Goal: Navigation & Orientation: Find specific page/section

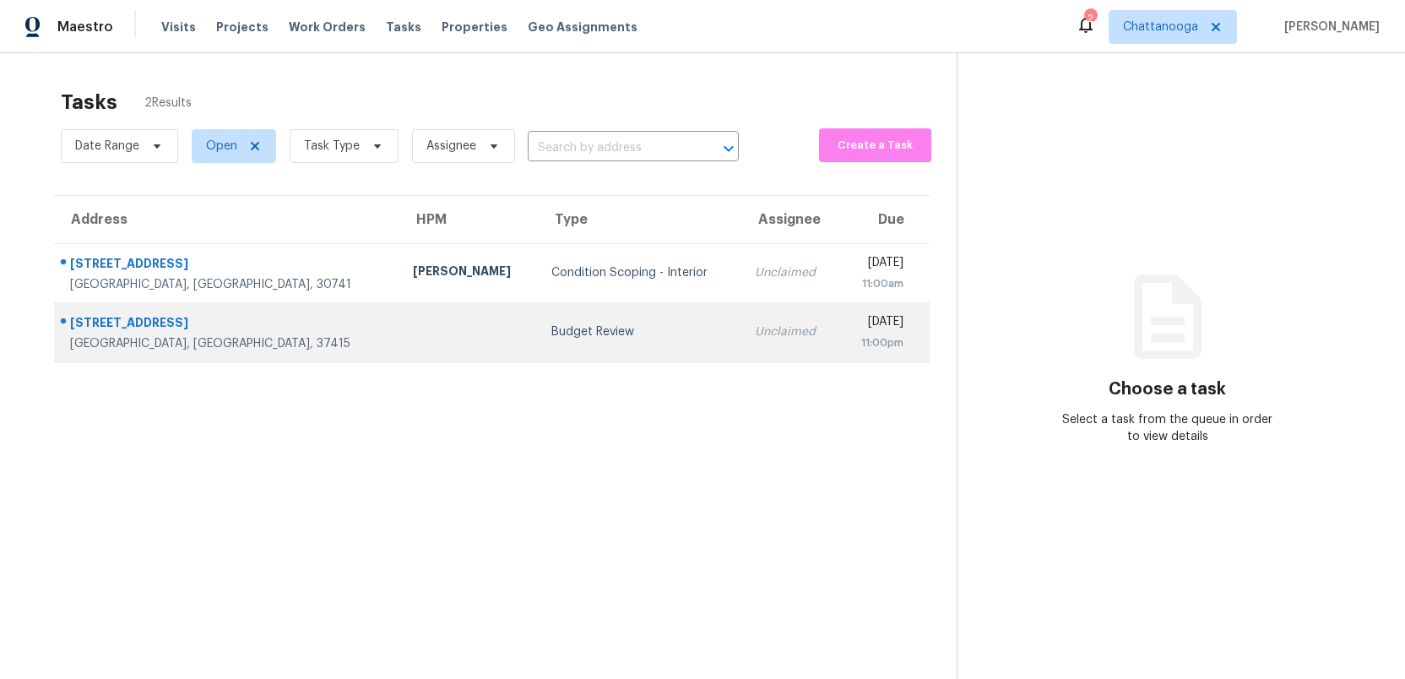
click at [551, 337] on div "Budget Review" at bounding box center [639, 331] width 176 height 17
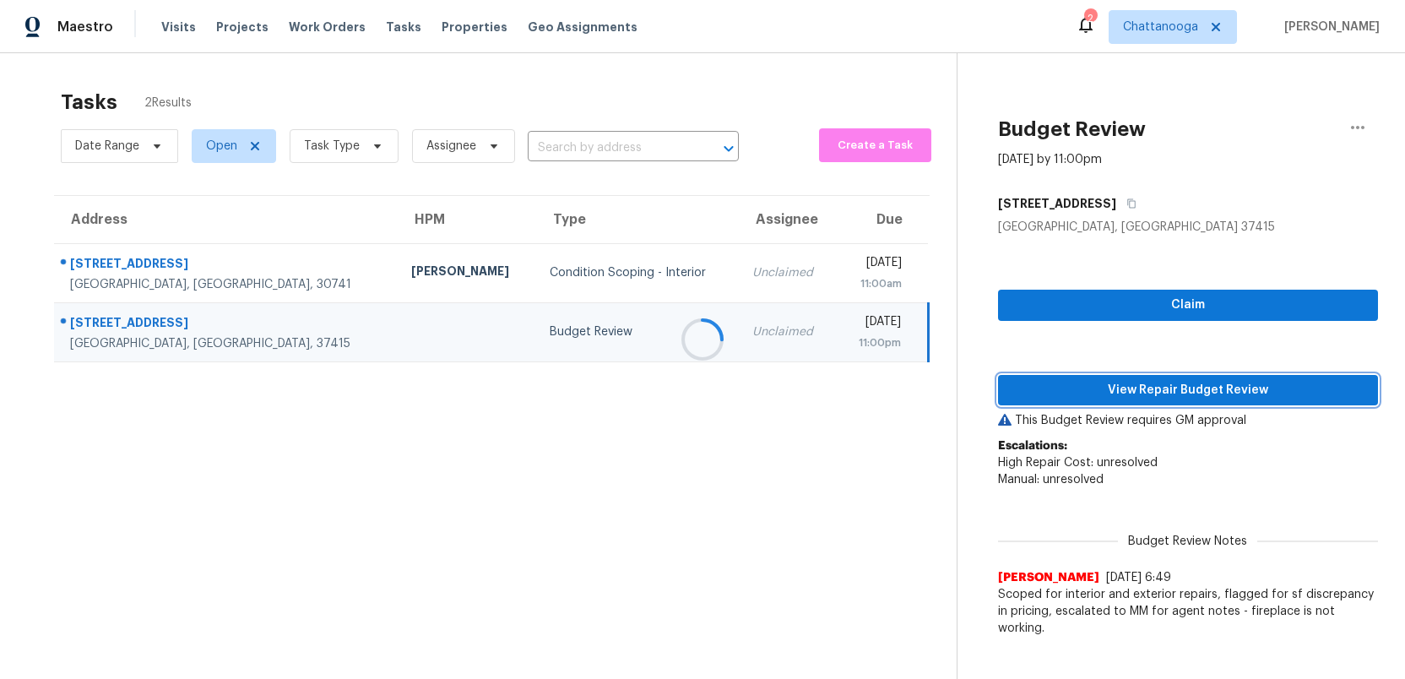
click at [1151, 394] on span "View Repair Budget Review" at bounding box center [1187, 390] width 353 height 21
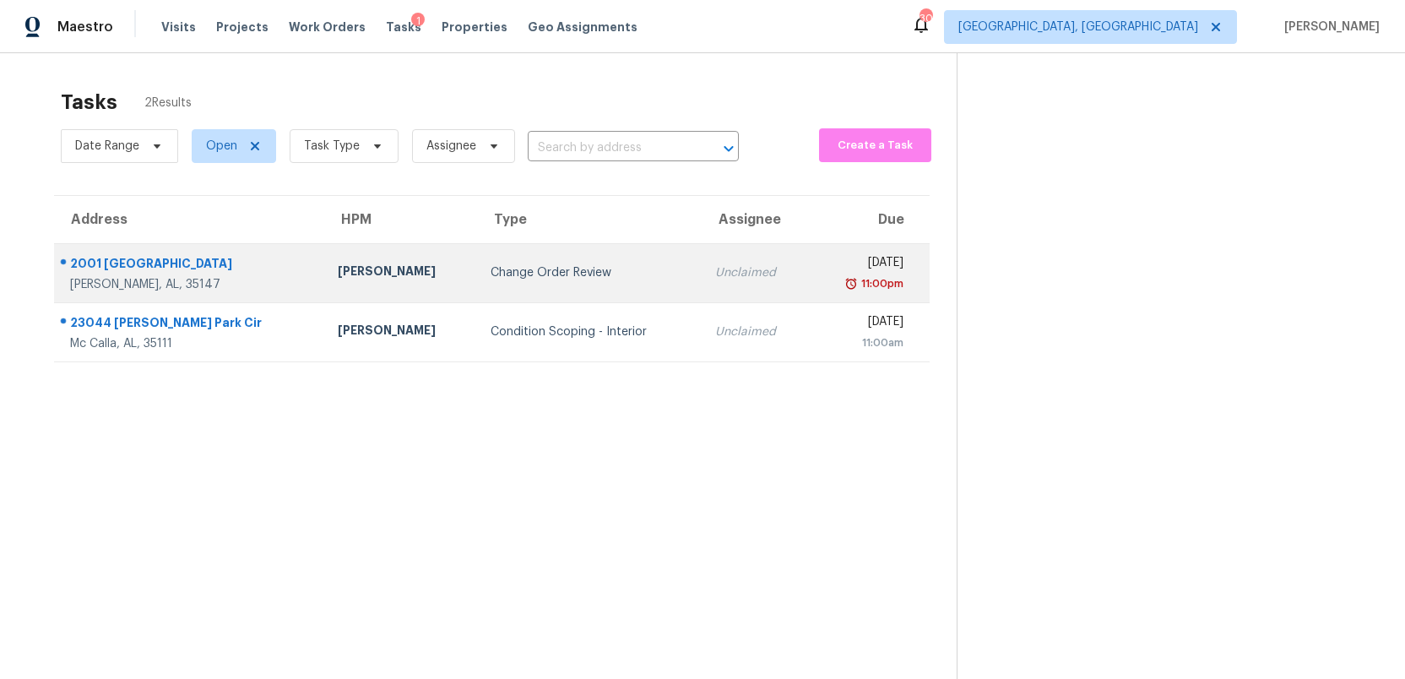
click at [490, 267] on div "Change Order Review" at bounding box center [588, 272] width 197 height 17
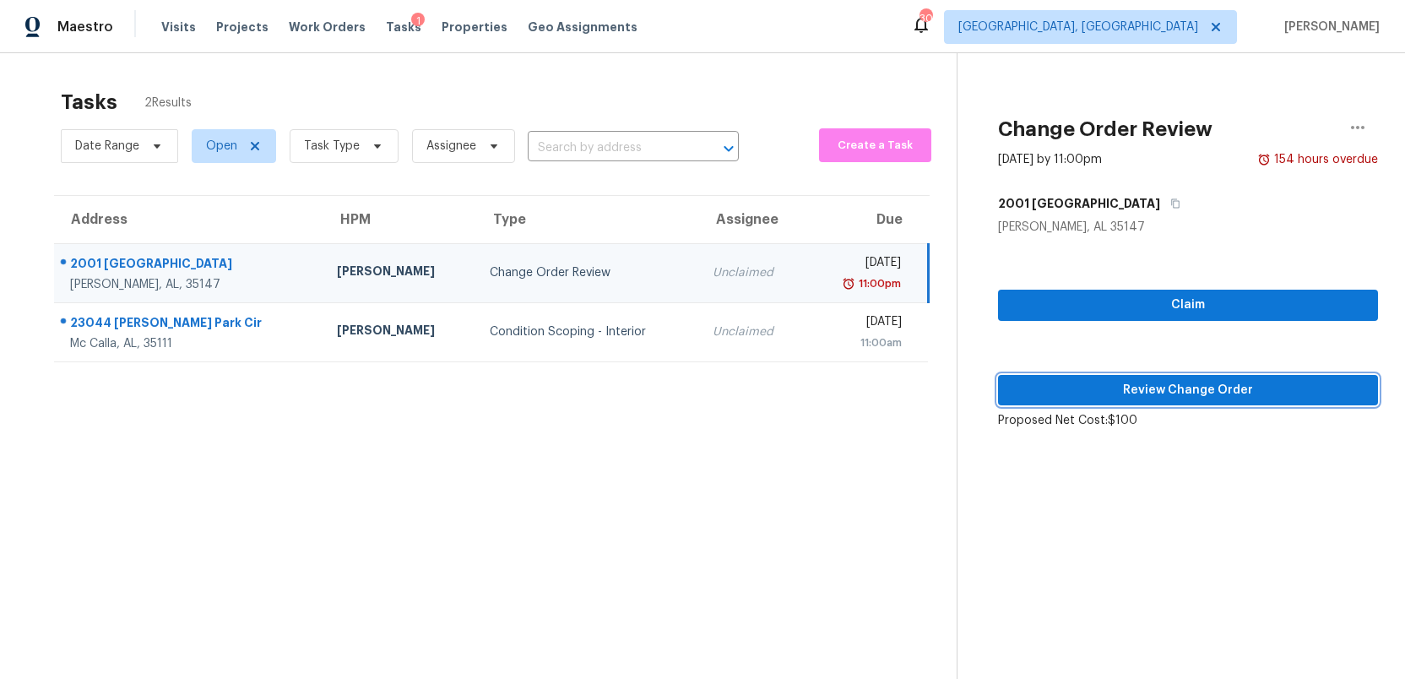
click at [1220, 393] on span "Review Change Order" at bounding box center [1187, 390] width 353 height 21
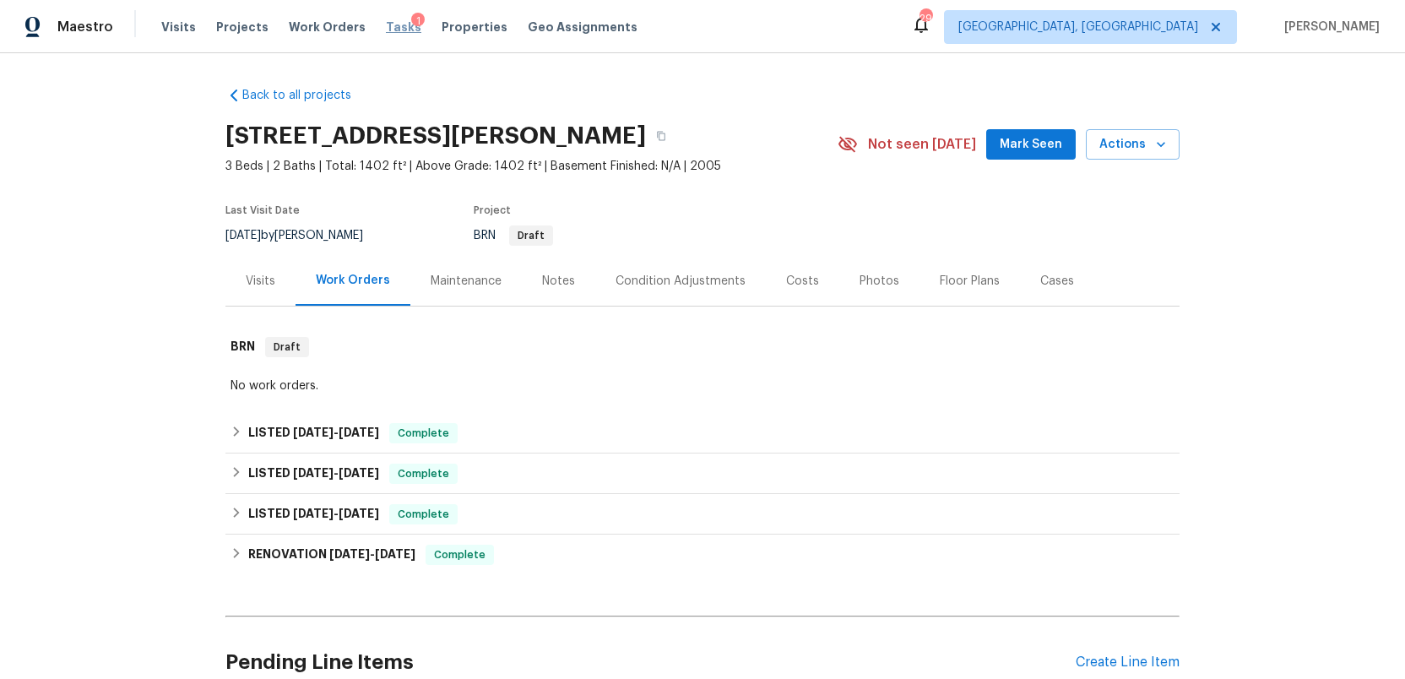
click at [386, 28] on span "Tasks" at bounding box center [403, 27] width 35 height 12
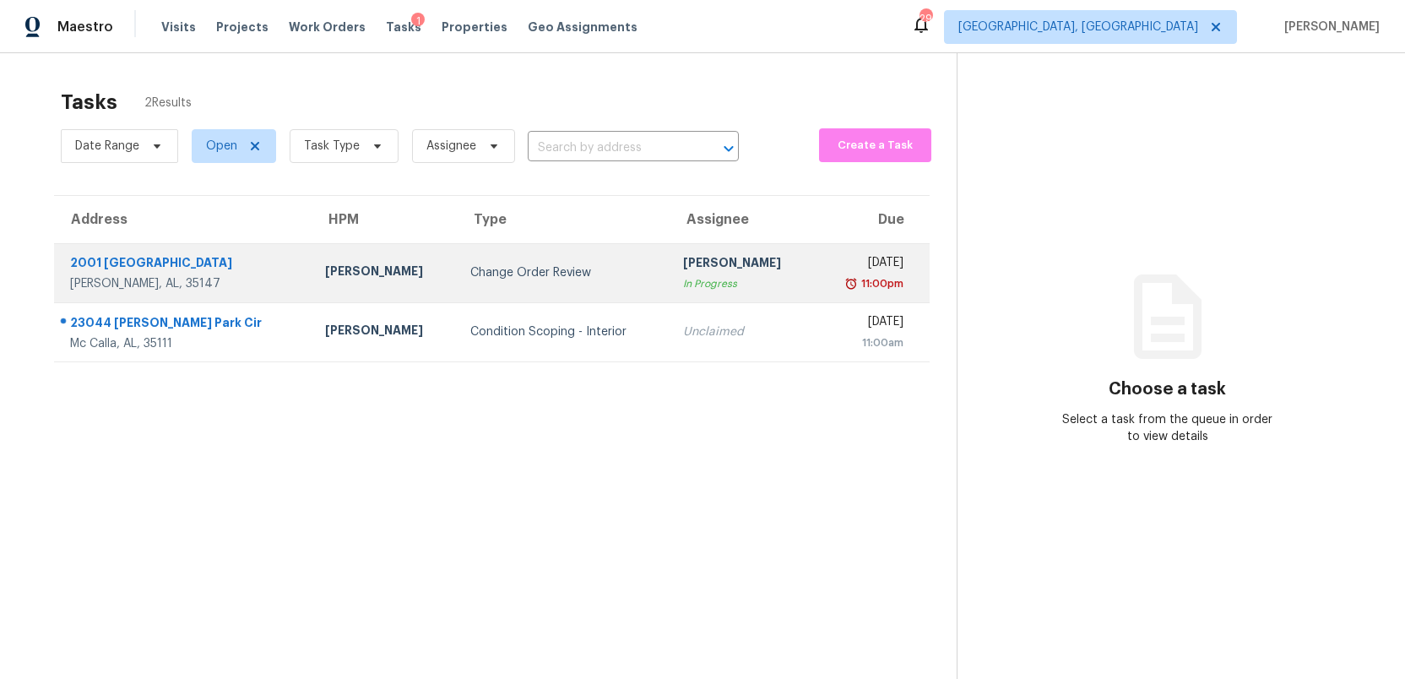
click at [470, 268] on div "Change Order Review" at bounding box center [563, 272] width 186 height 17
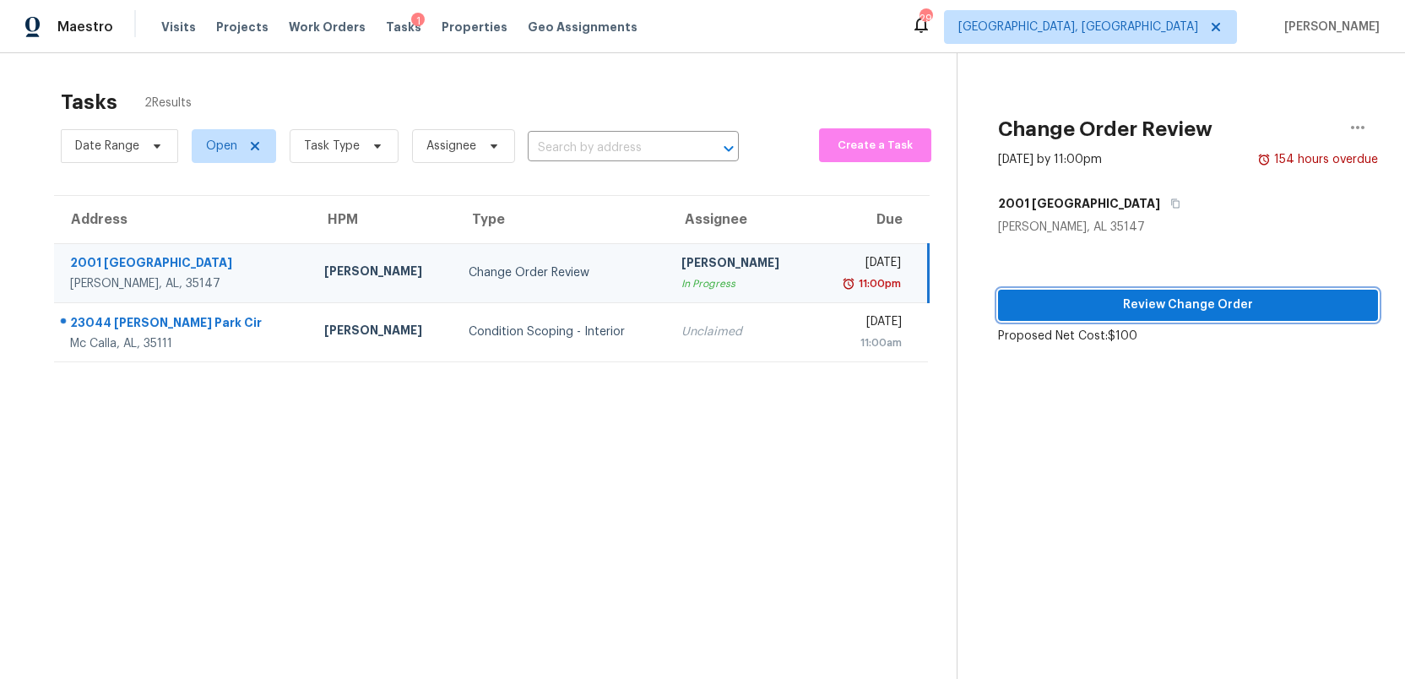
click at [1222, 297] on span "Review Change Order" at bounding box center [1187, 305] width 353 height 21
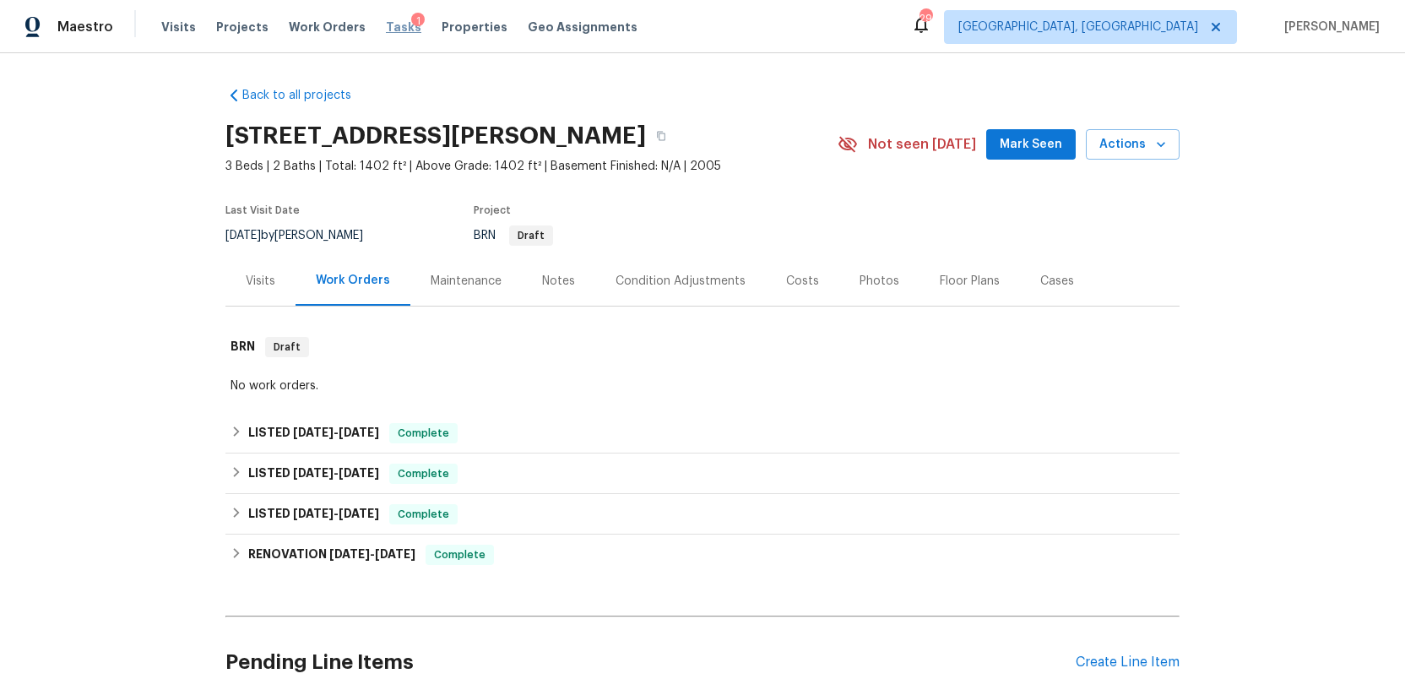
click at [387, 24] on span "Tasks" at bounding box center [403, 27] width 35 height 12
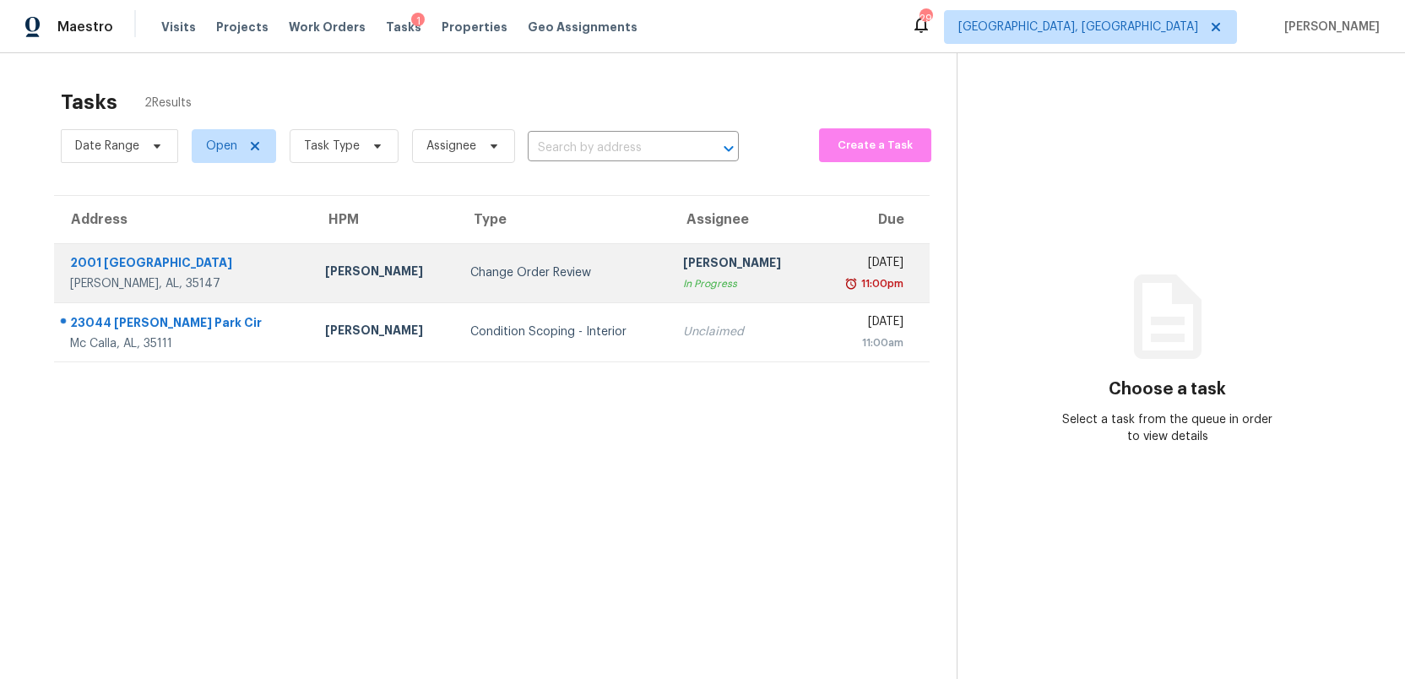
click at [828, 275] on div "11:00pm" at bounding box center [865, 283] width 75 height 17
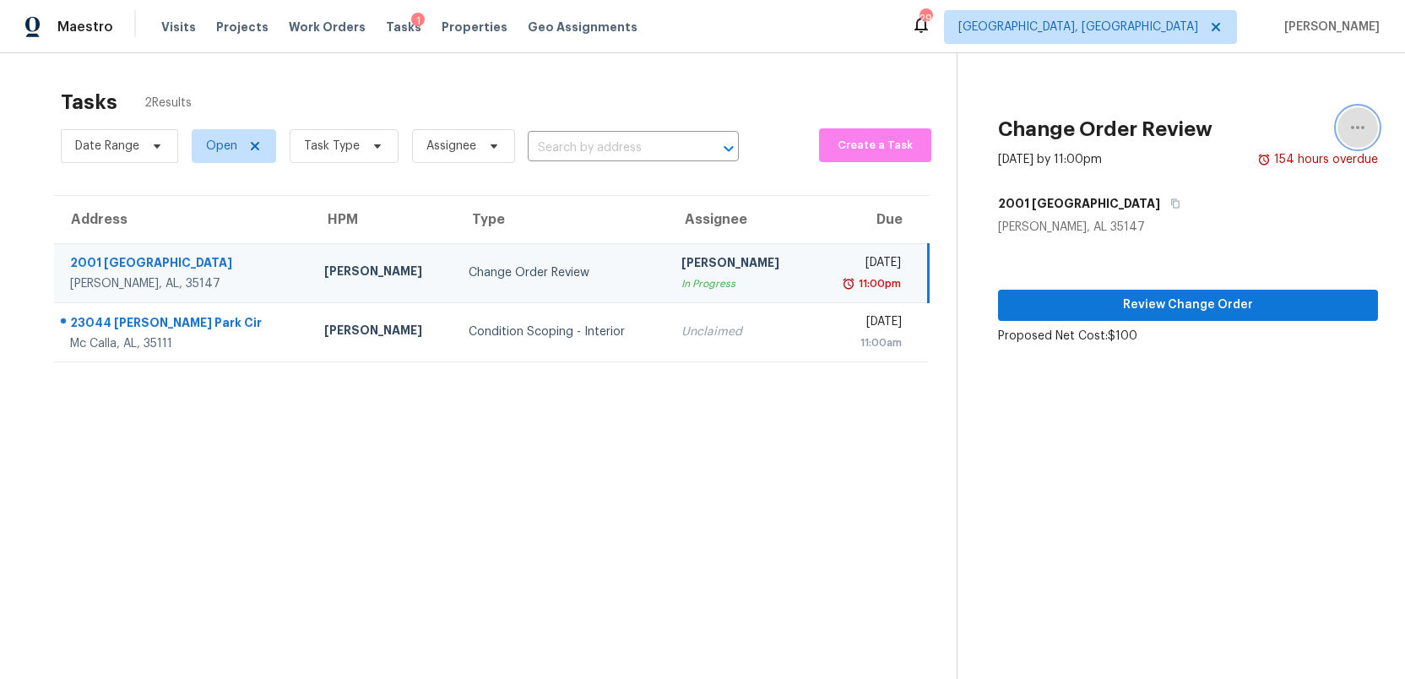
click at [1357, 124] on icon "button" at bounding box center [1357, 127] width 20 height 20
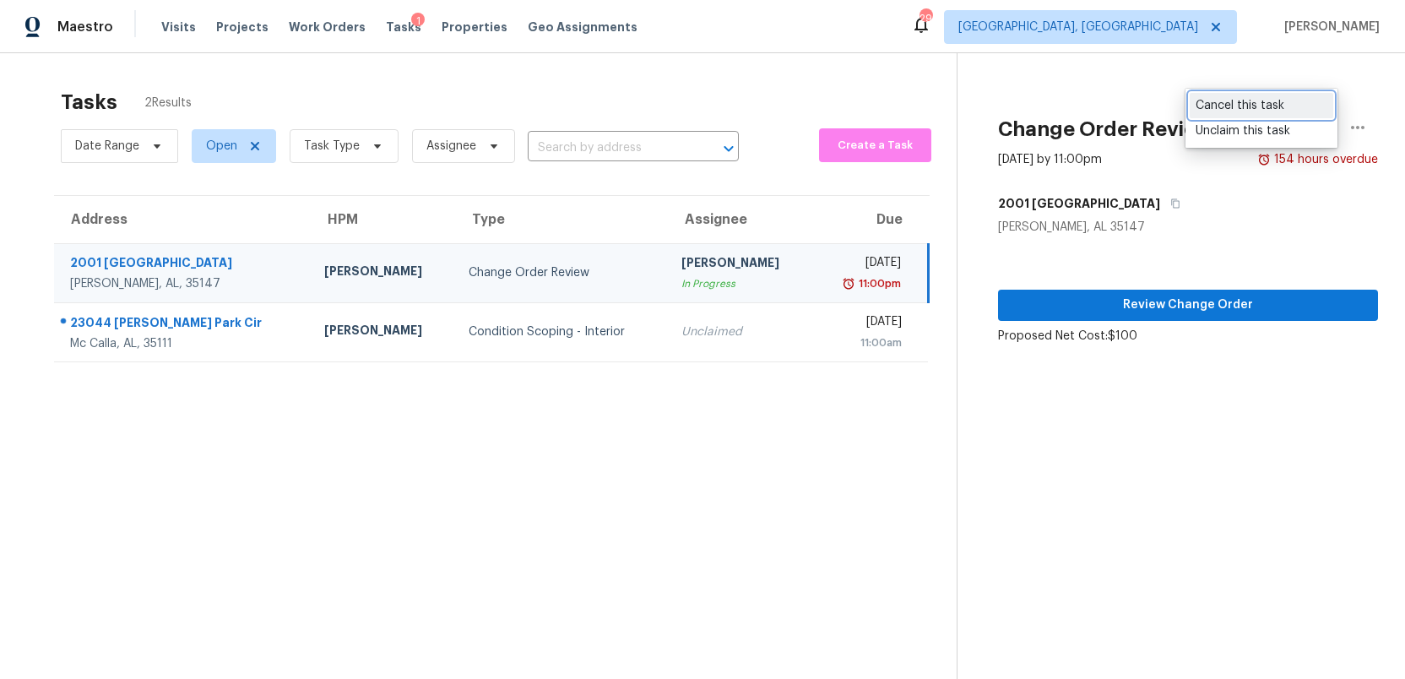
click at [1276, 108] on div "Cancel this task" at bounding box center [1261, 105] width 132 height 17
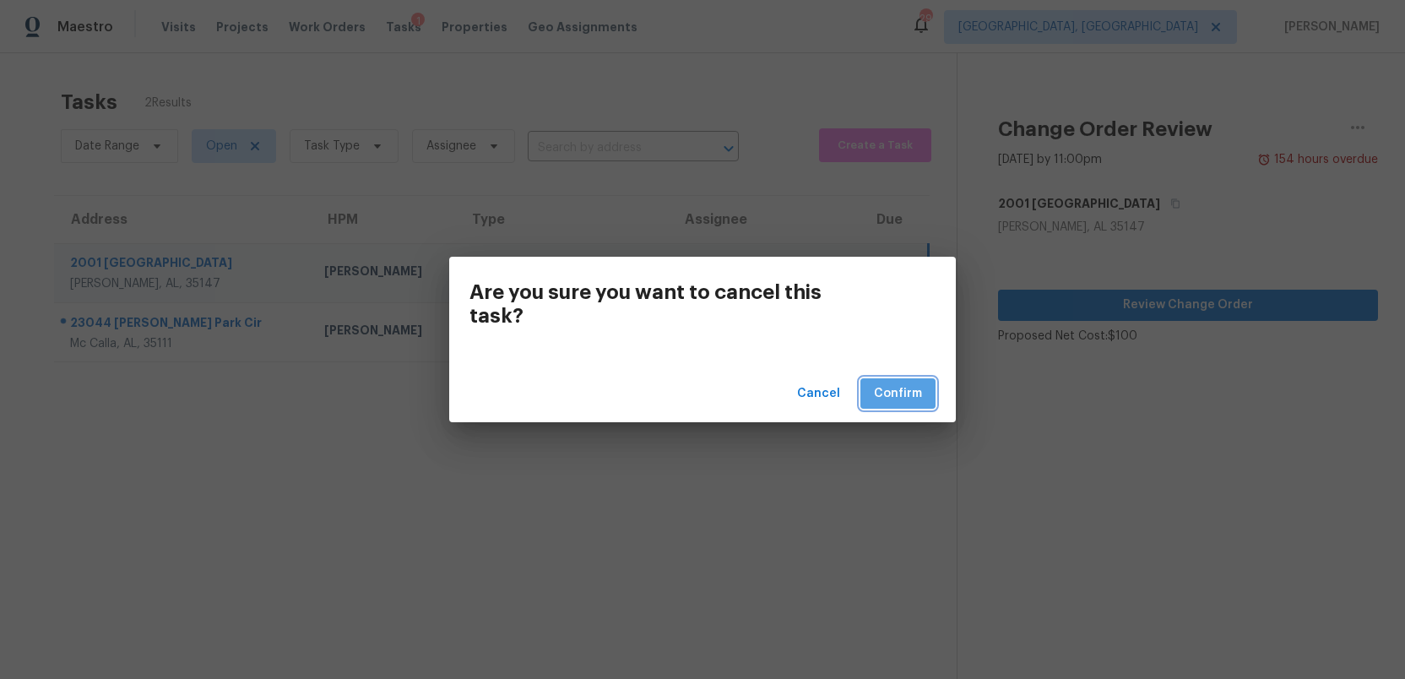
click at [886, 399] on span "Confirm" at bounding box center [898, 393] width 48 height 21
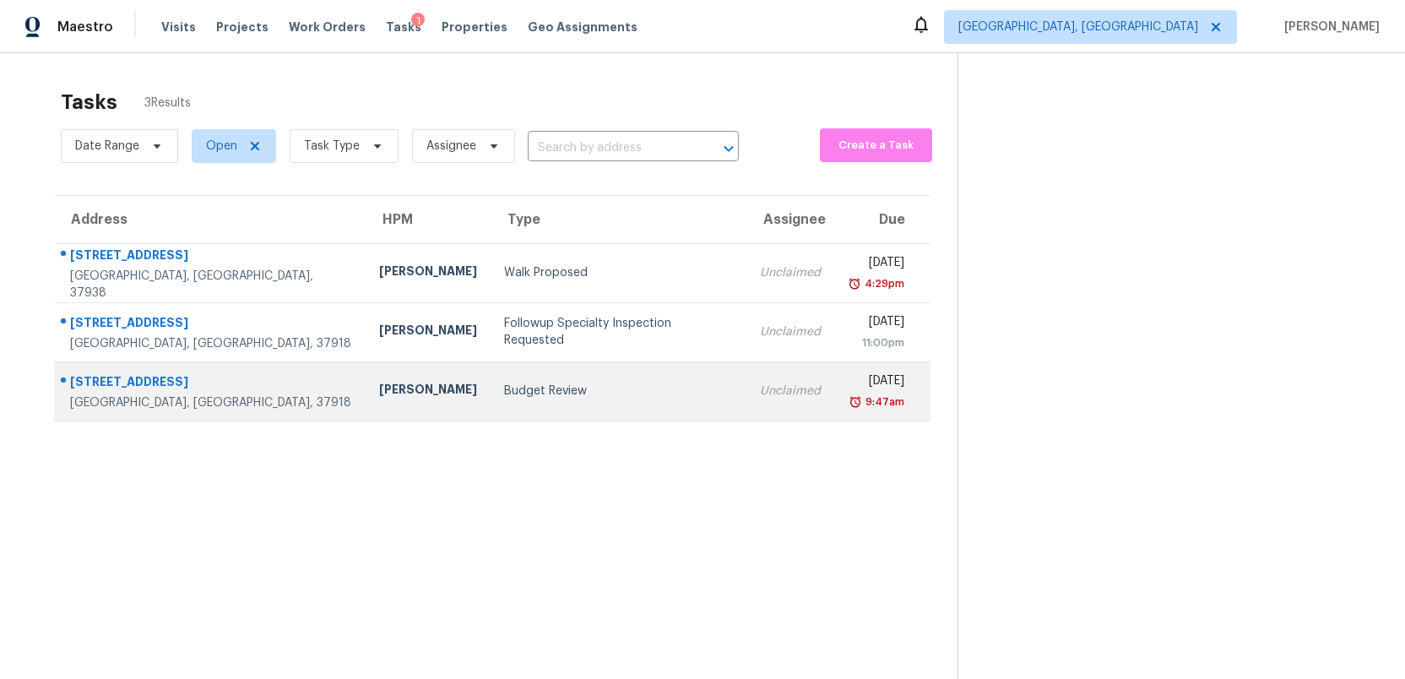
click at [534, 393] on div "Budget Review" at bounding box center [619, 390] width 230 height 17
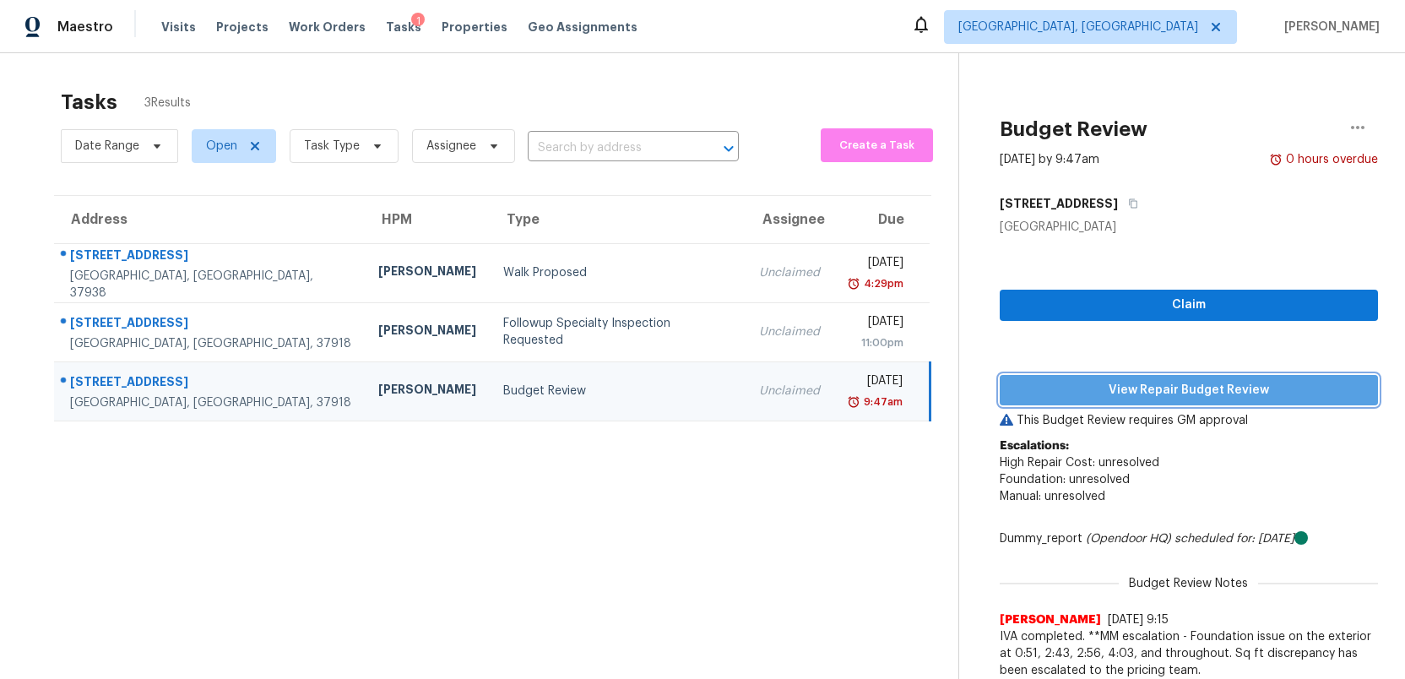
click at [1203, 393] on span "View Repair Budget Review" at bounding box center [1188, 390] width 351 height 21
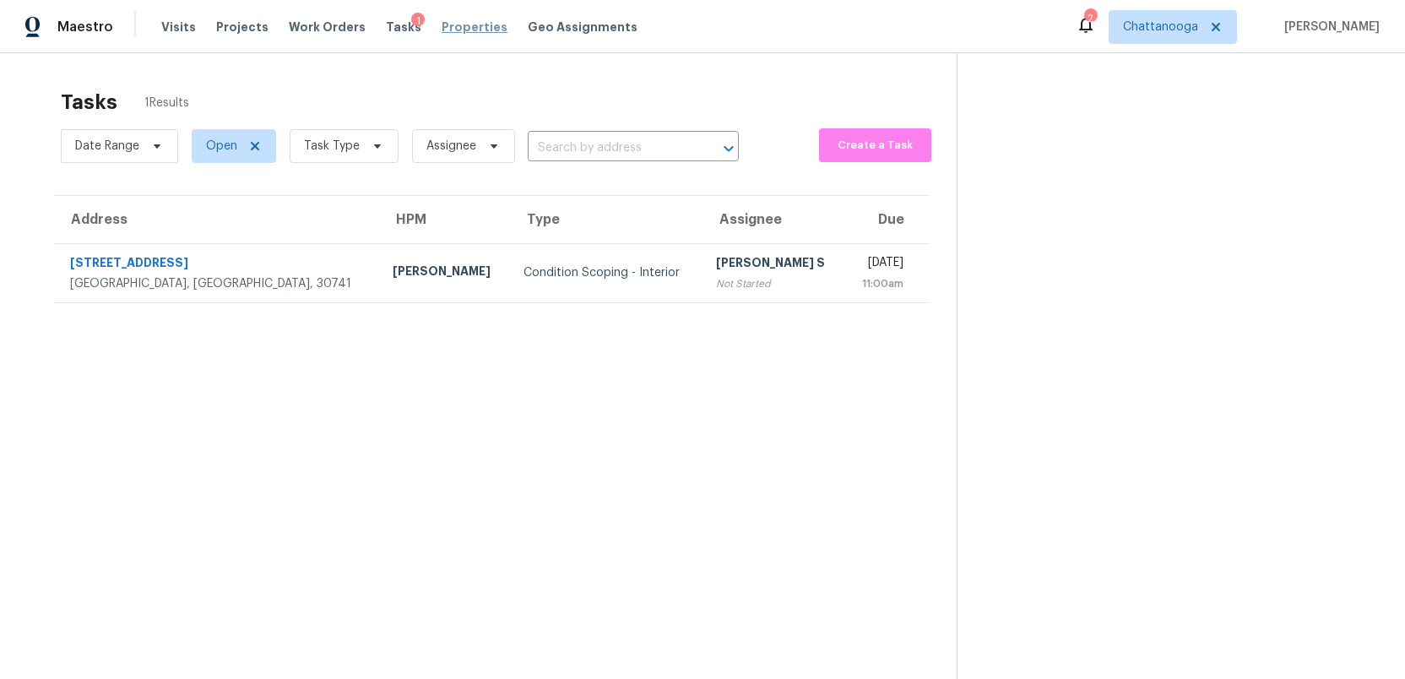
click at [454, 26] on span "Properties" at bounding box center [475, 27] width 66 height 17
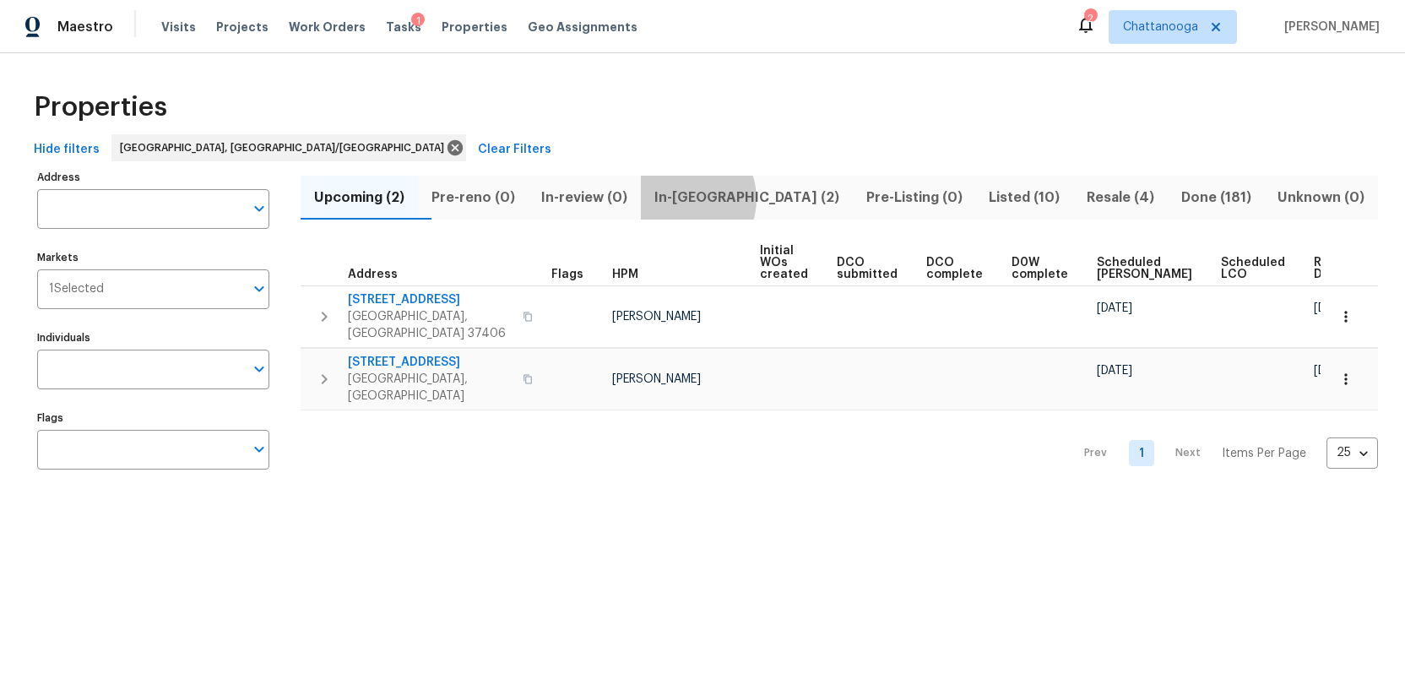
click at [718, 198] on span "In-reno (2)" at bounding box center [747, 198] width 192 height 24
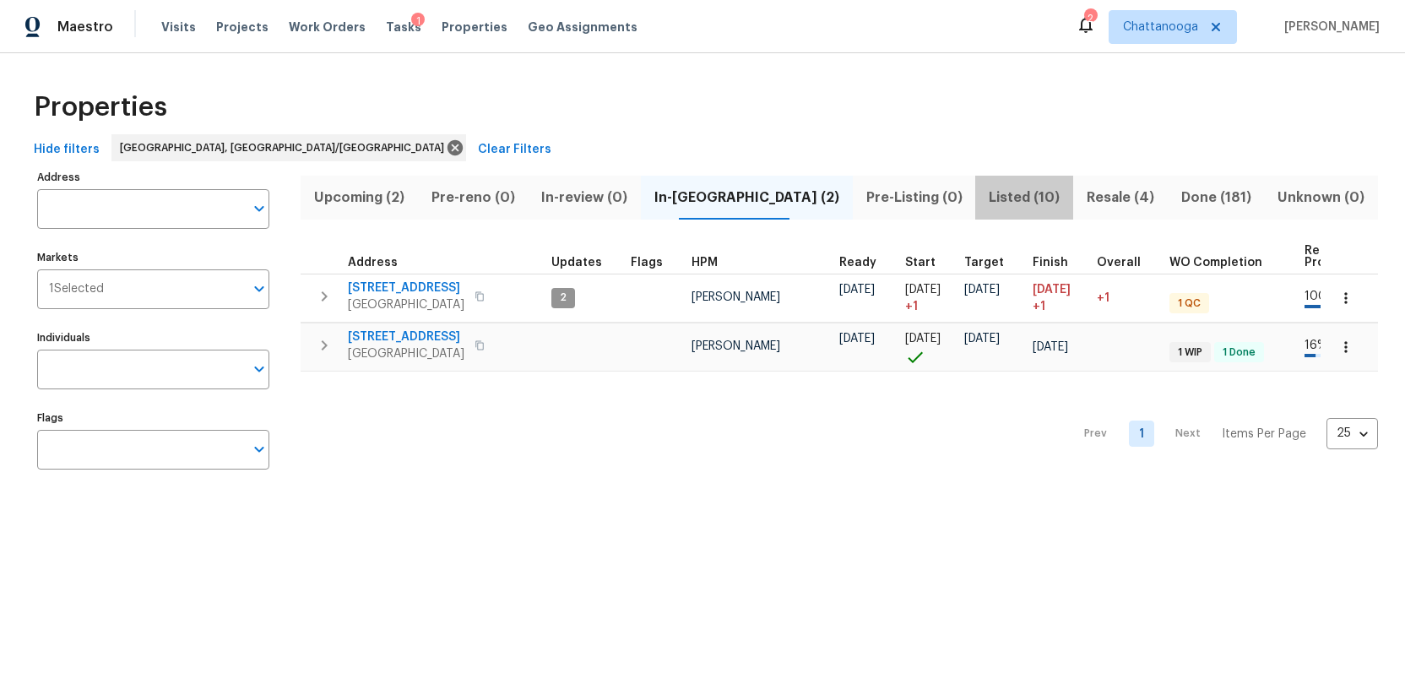
click at [986, 199] on span "Listed (10)" at bounding box center [1024, 198] width 78 height 24
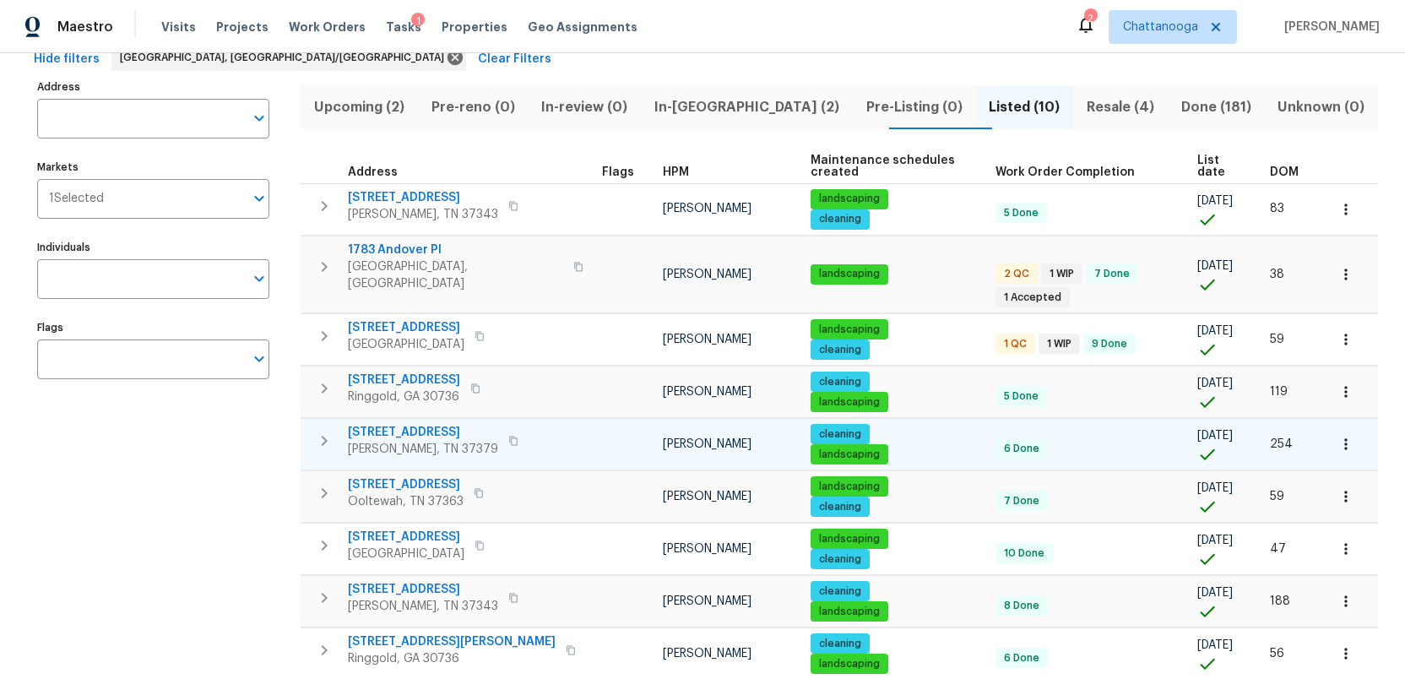
scroll to position [85, 0]
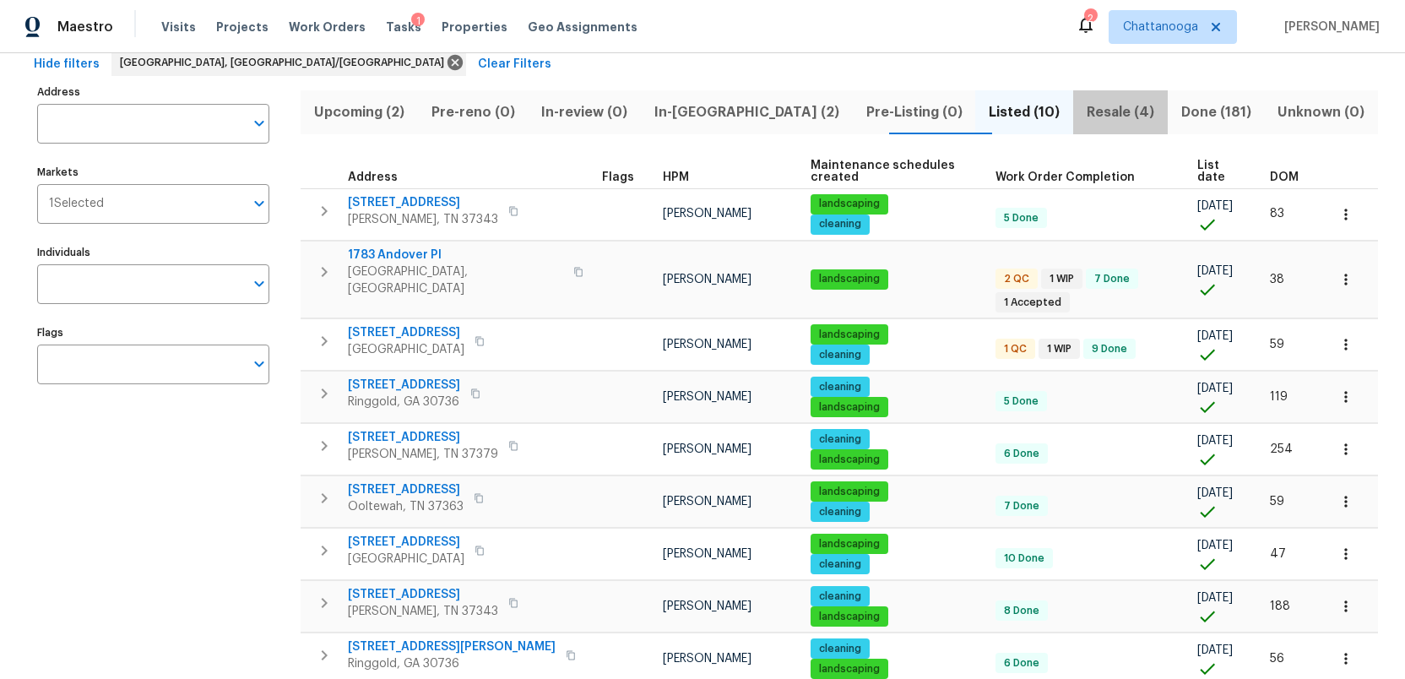
click at [1083, 106] on span "Resale (4)" at bounding box center [1120, 112] width 74 height 24
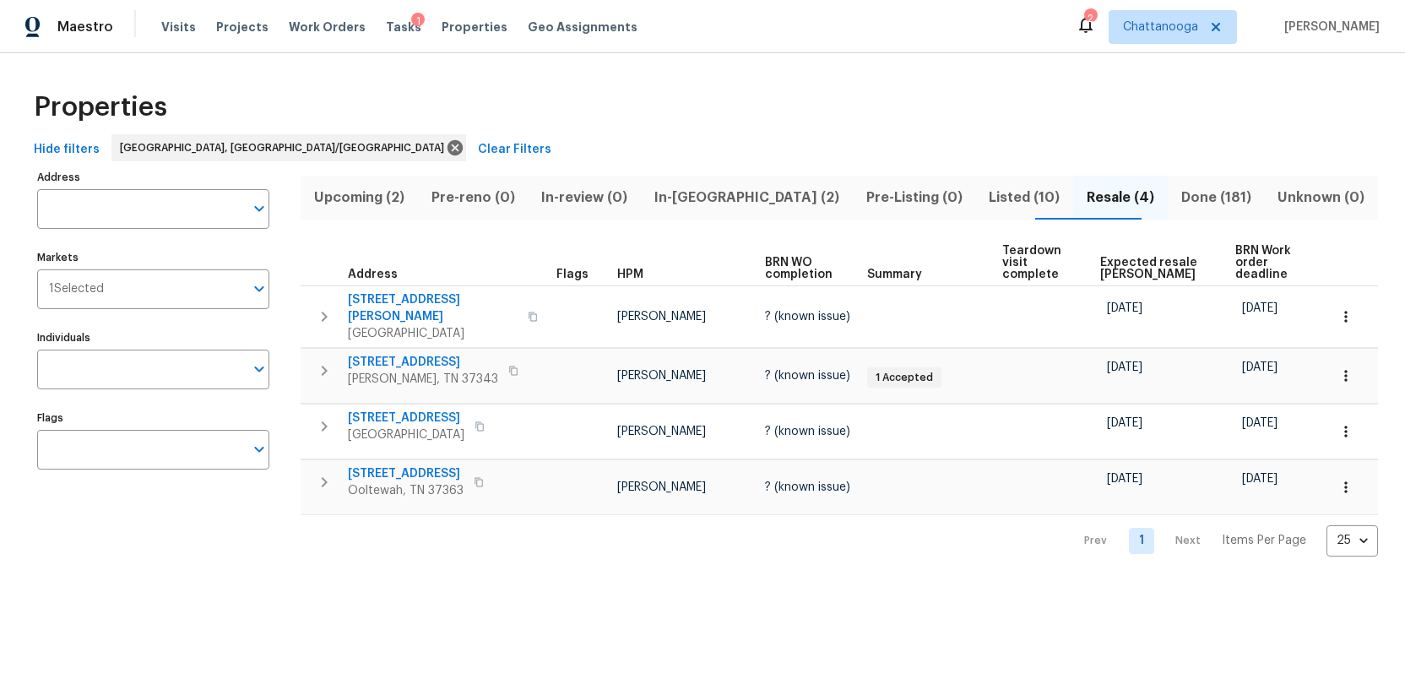
click at [381, 191] on span "Upcoming (2)" at bounding box center [359, 198] width 97 height 24
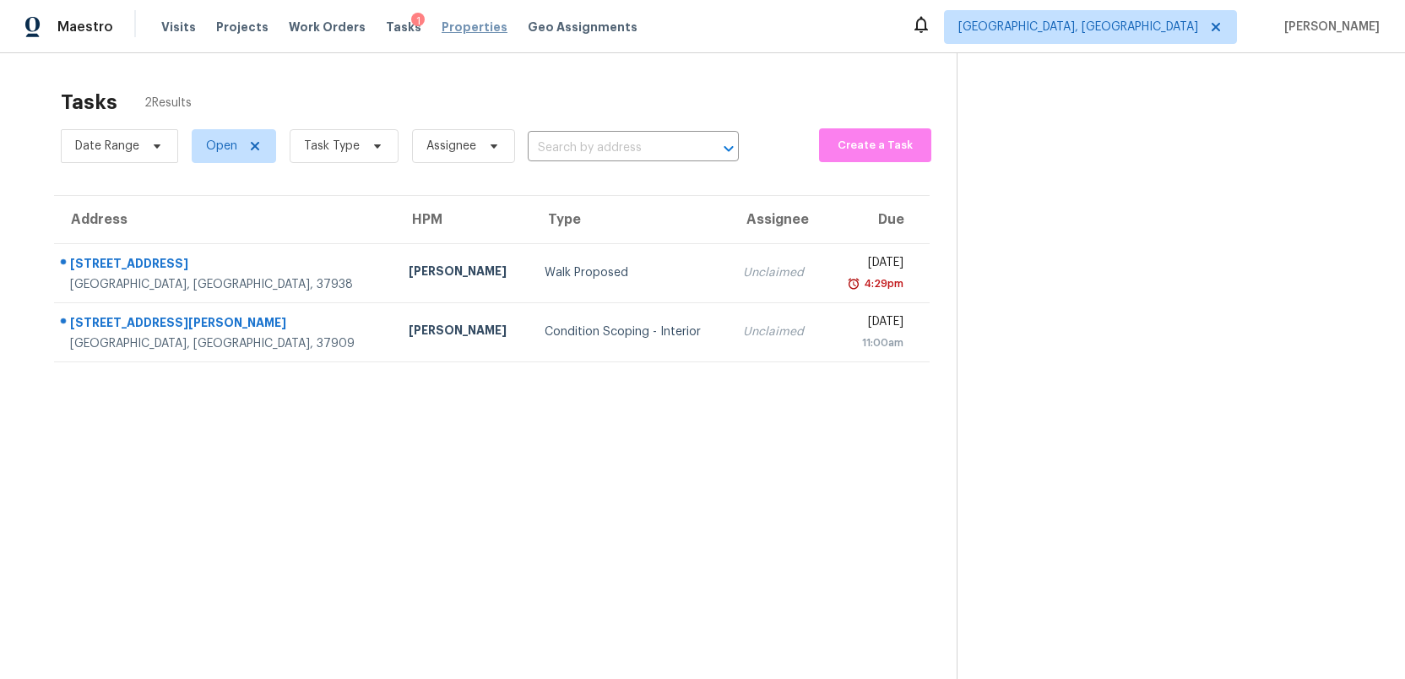
click at [447, 30] on span "Properties" at bounding box center [475, 27] width 66 height 17
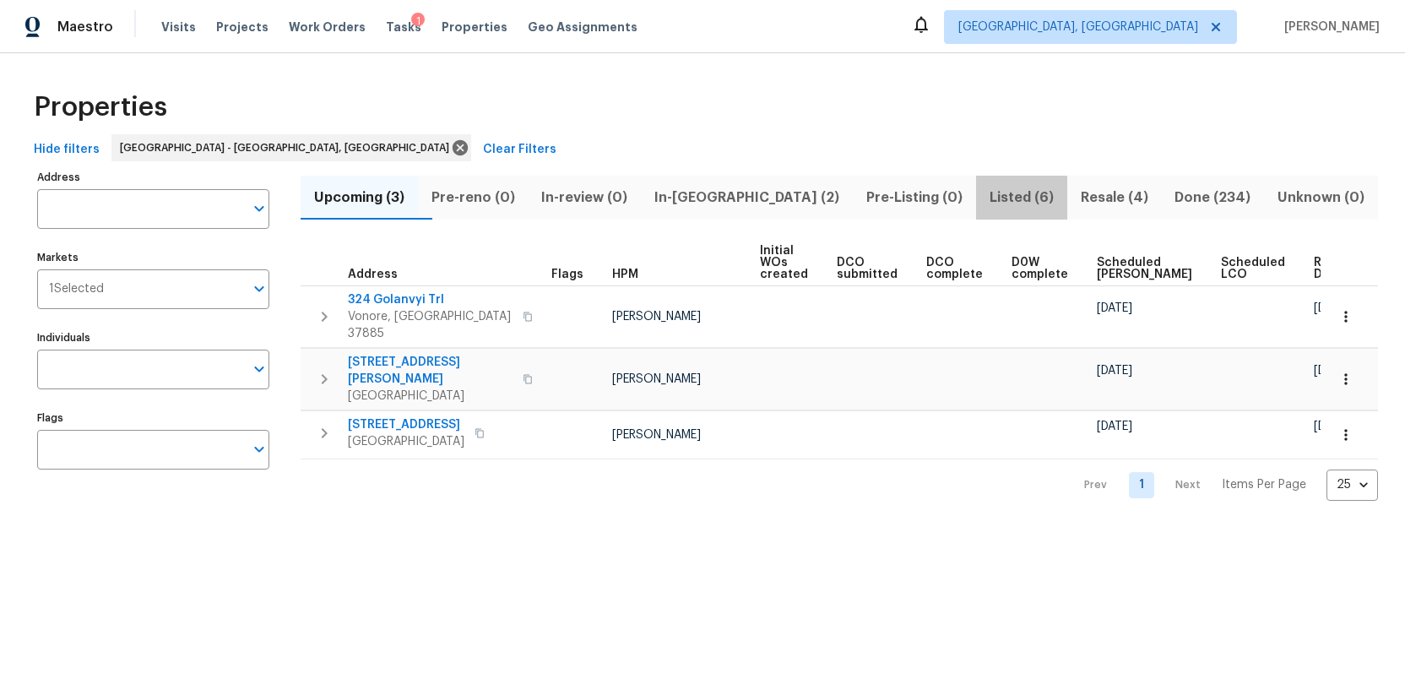
click at [986, 196] on span "Listed (6)" at bounding box center [1021, 198] width 71 height 24
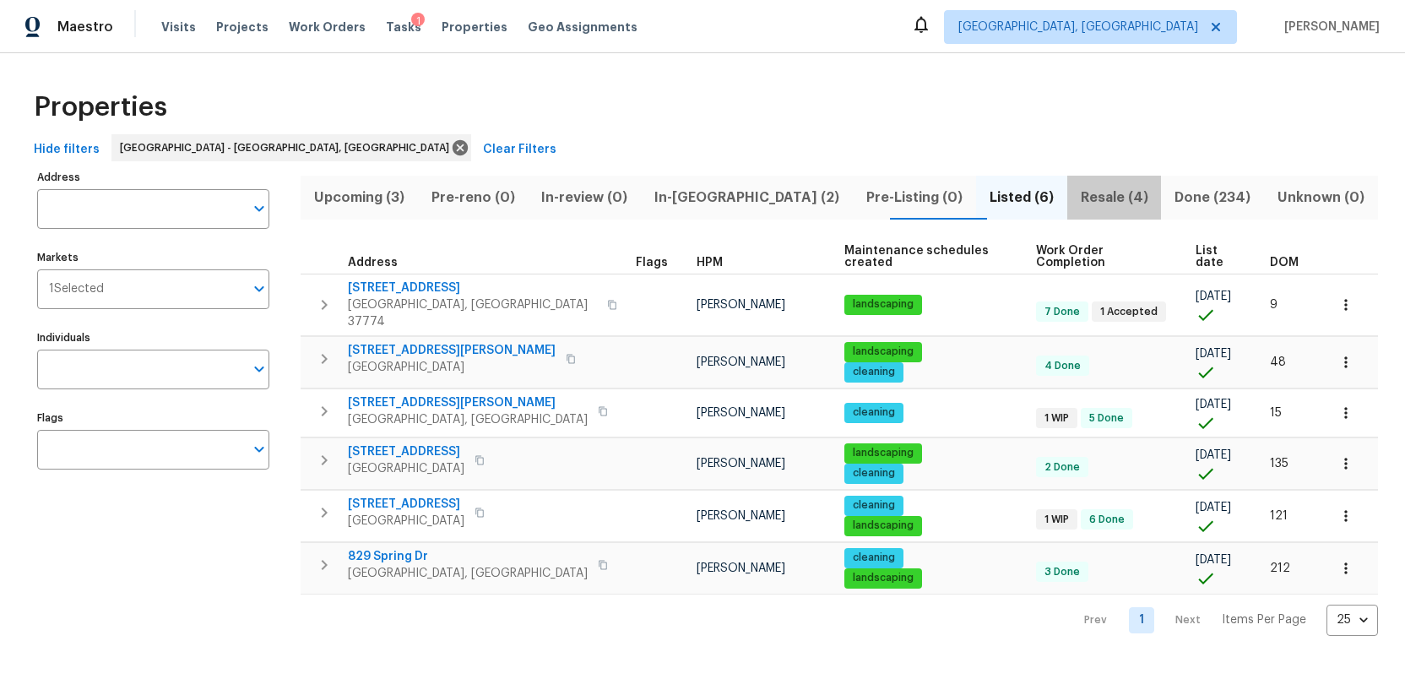
click at [1077, 198] on span "Resale (4)" at bounding box center [1114, 198] width 74 height 24
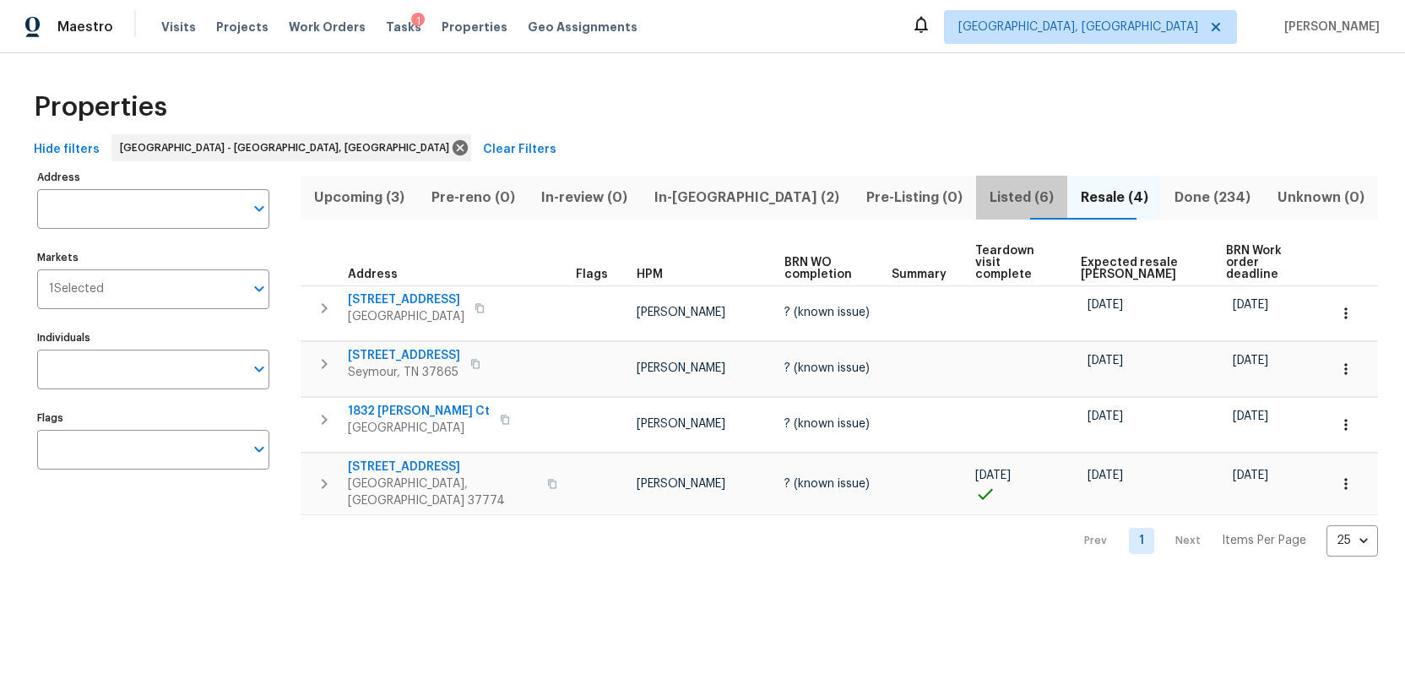
click at [986, 196] on span "Listed (6)" at bounding box center [1021, 198] width 71 height 24
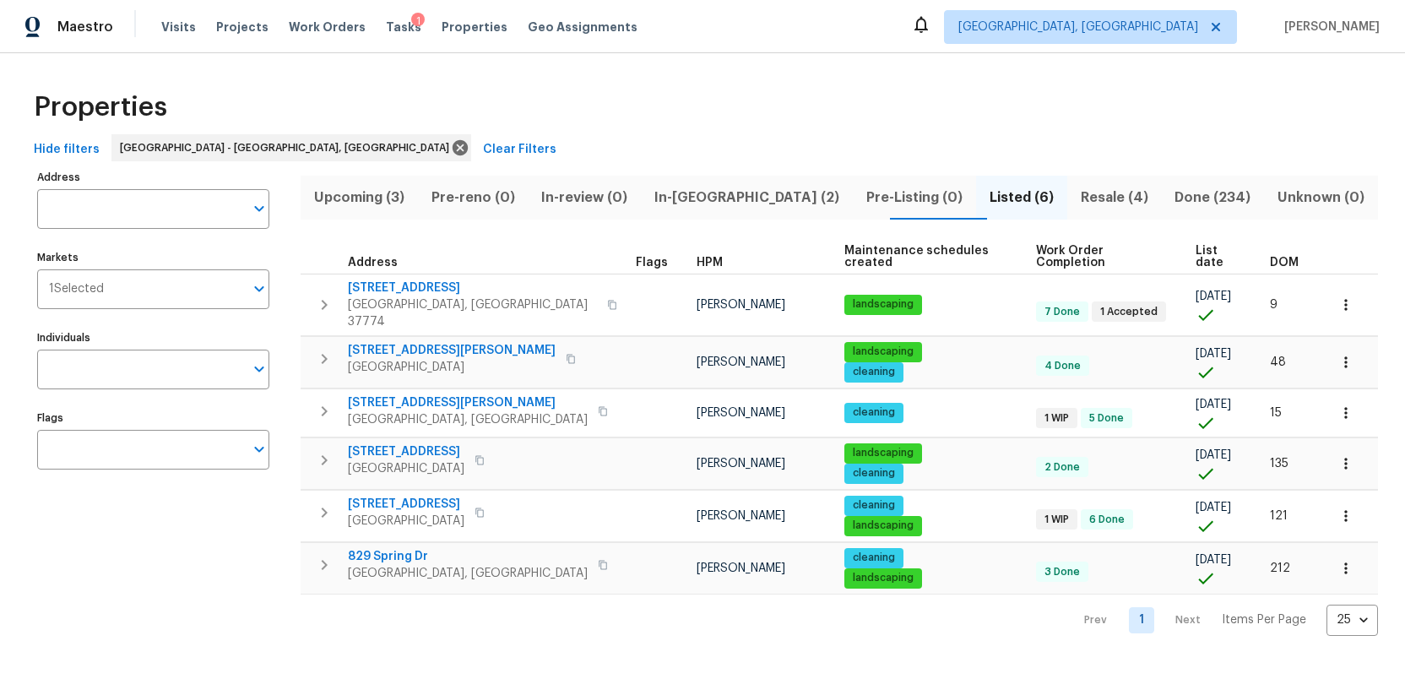
click at [1077, 198] on span "Resale (4)" at bounding box center [1114, 198] width 74 height 24
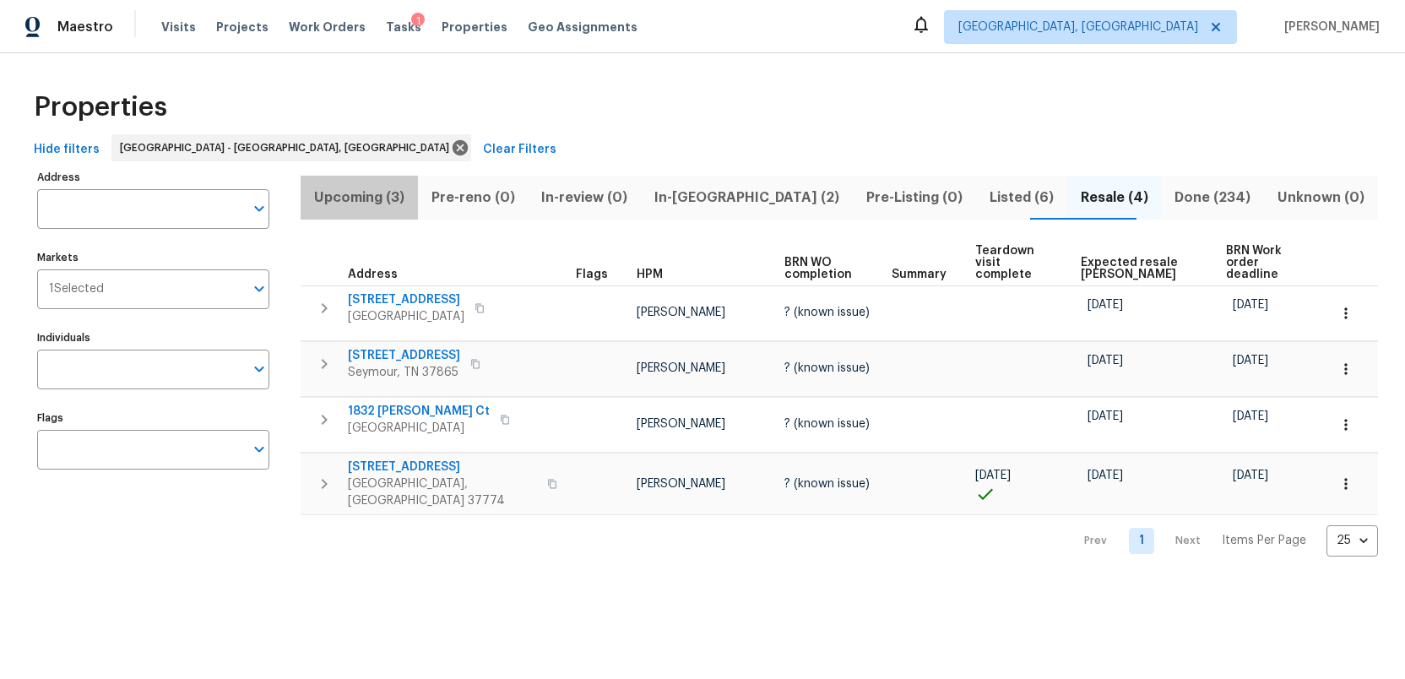
click at [356, 197] on span "Upcoming (3)" at bounding box center [359, 198] width 97 height 24
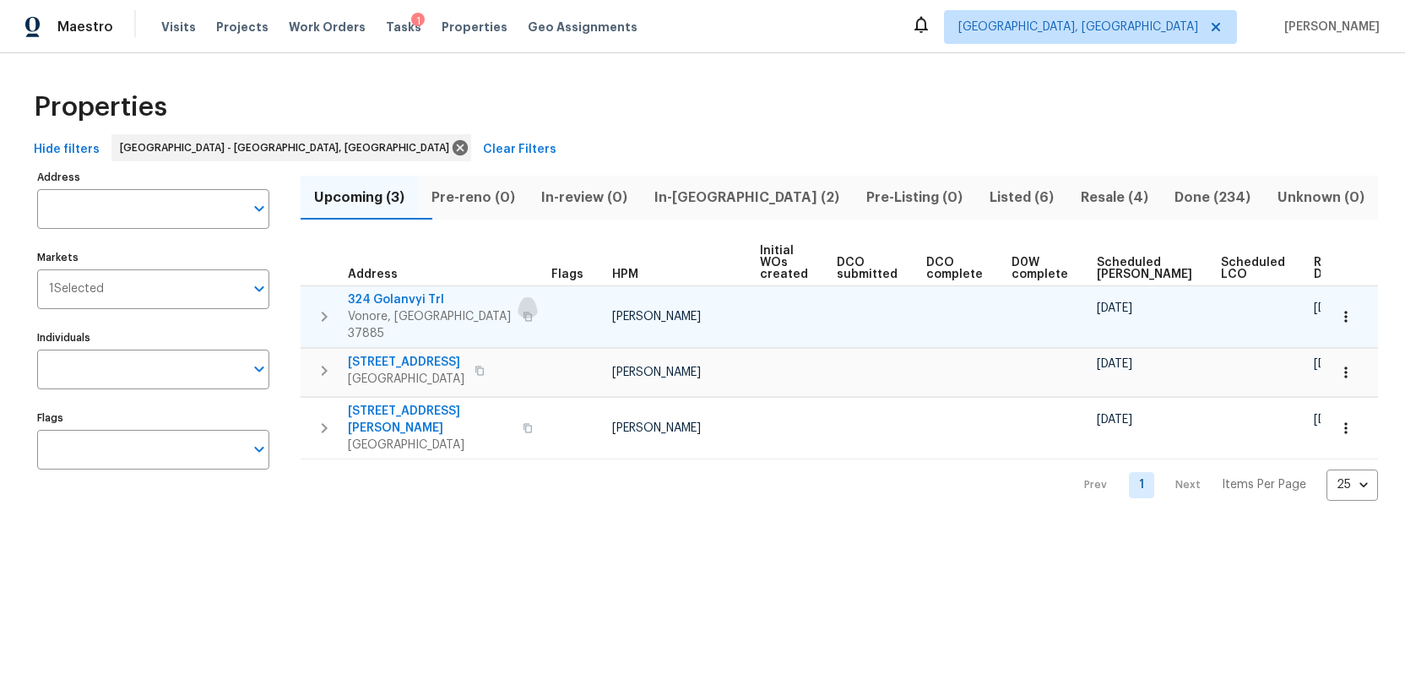
click at [523, 312] on icon "button" at bounding box center [528, 317] width 10 height 10
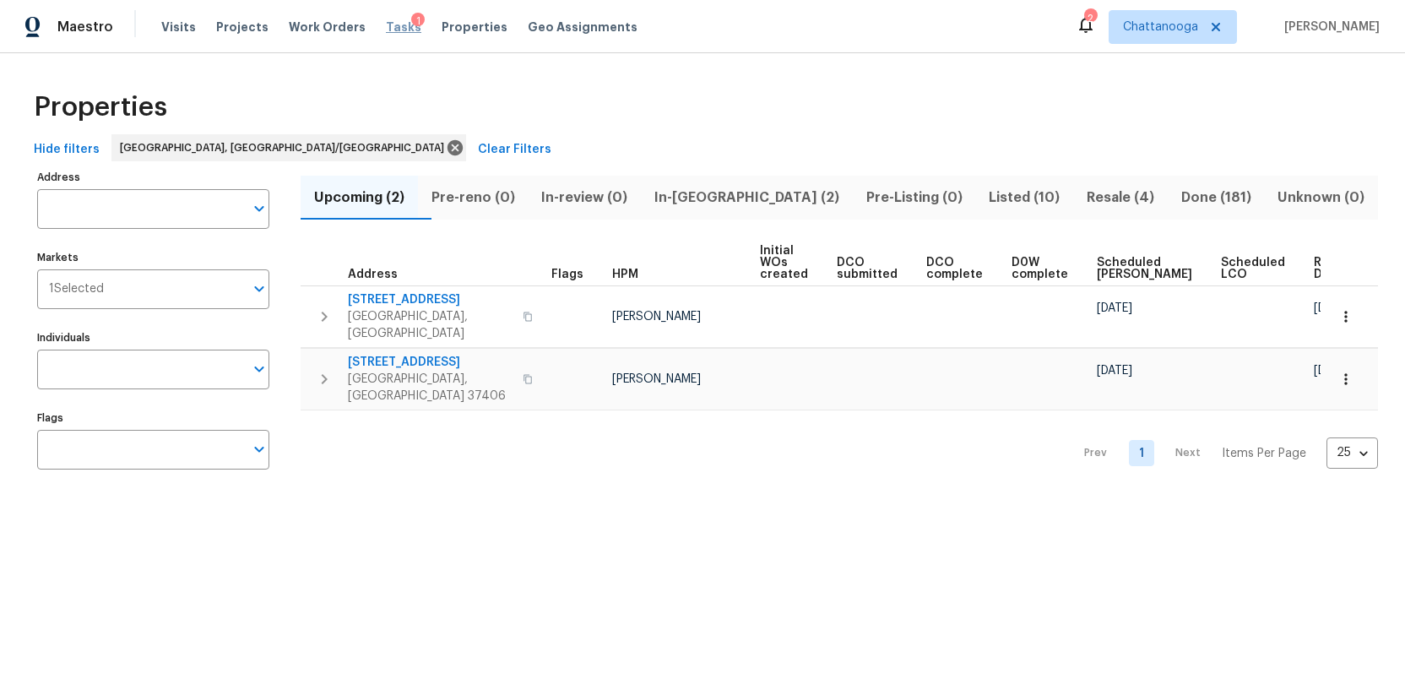
click at [386, 22] on span "Tasks" at bounding box center [403, 27] width 35 height 12
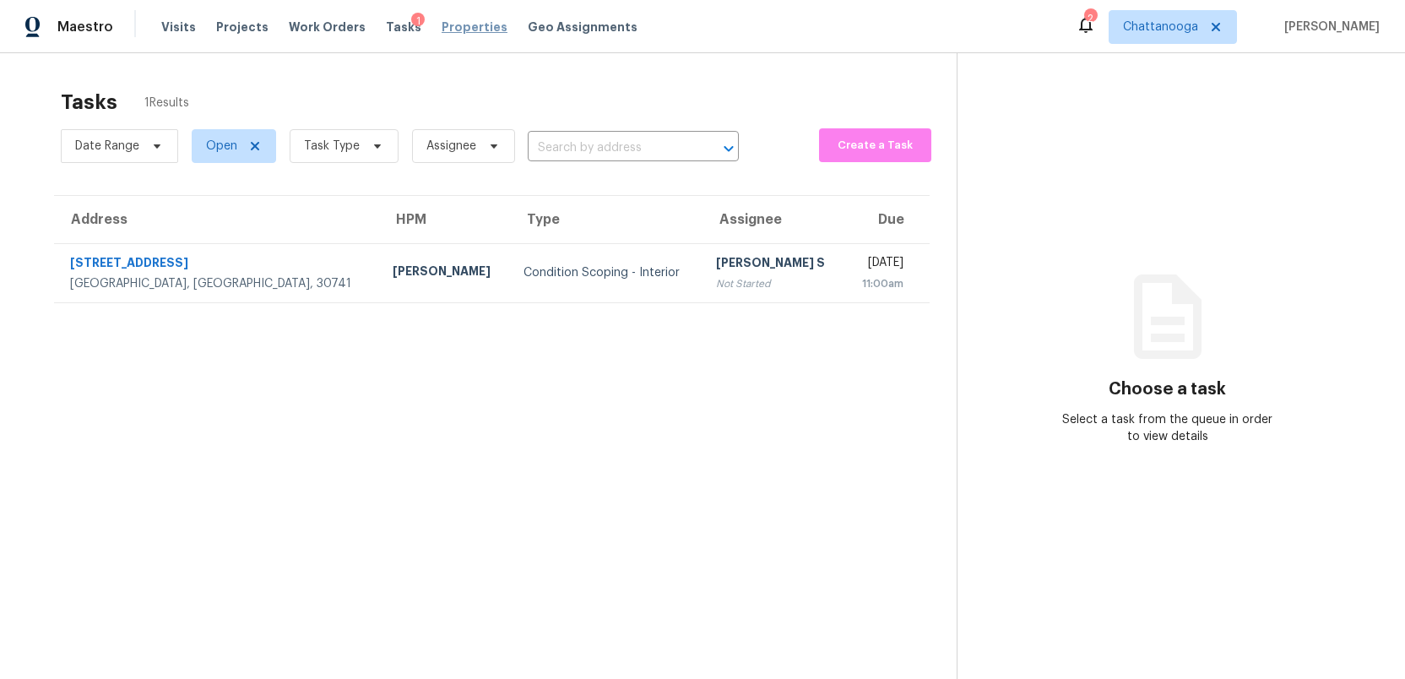
click at [462, 25] on span "Properties" at bounding box center [475, 27] width 66 height 17
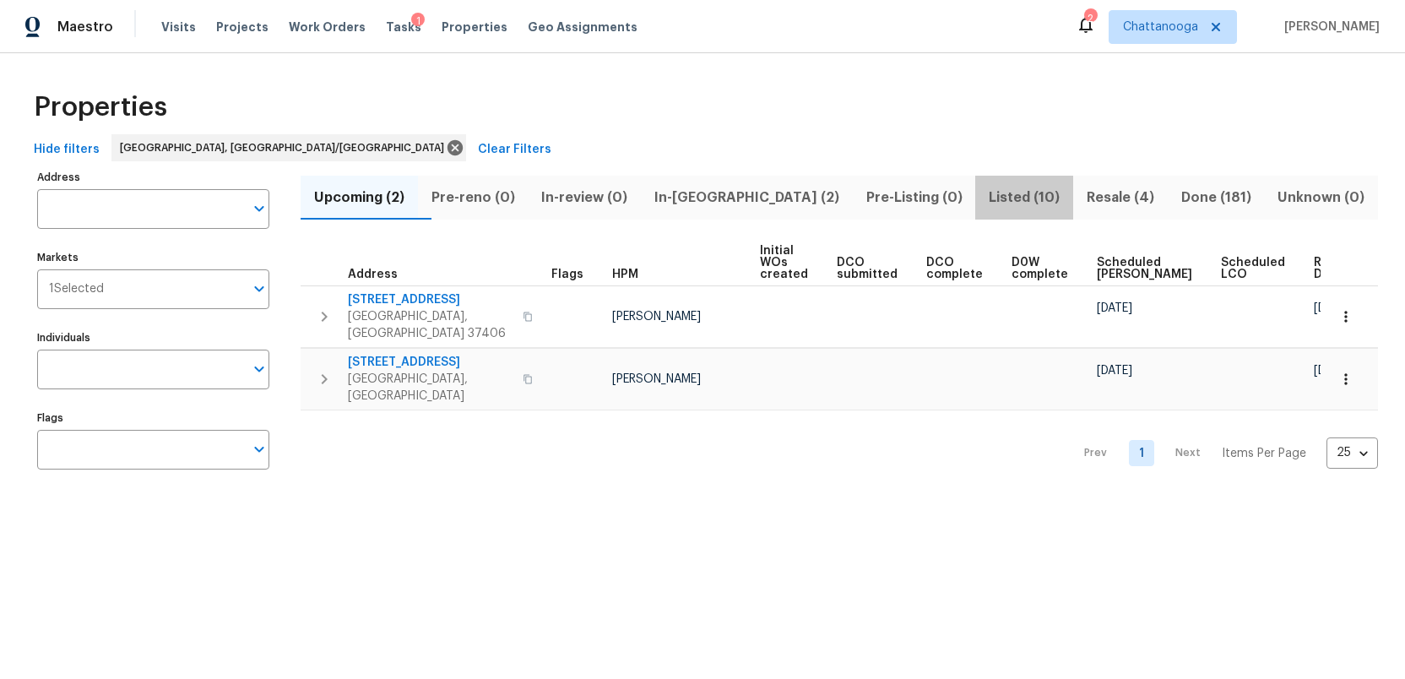
click at [985, 193] on span "Listed (10)" at bounding box center [1024, 198] width 78 height 24
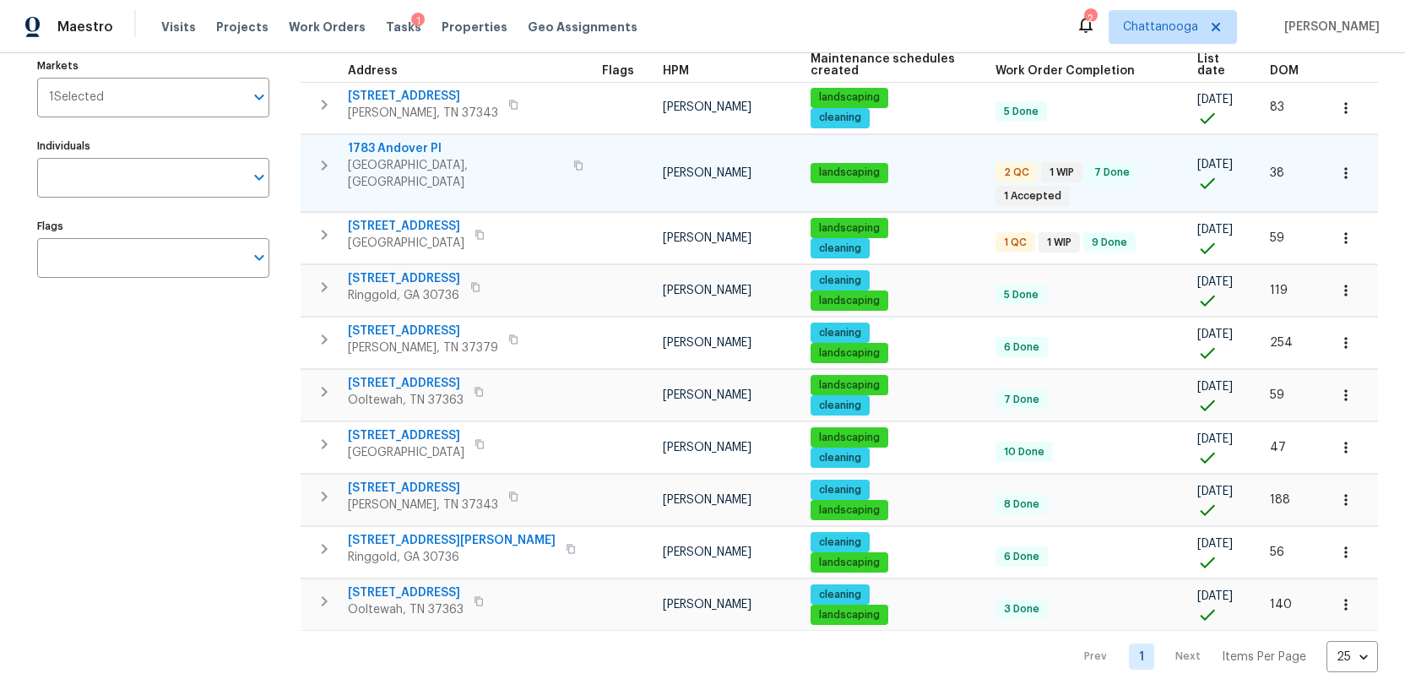
scroll to position [203, 0]
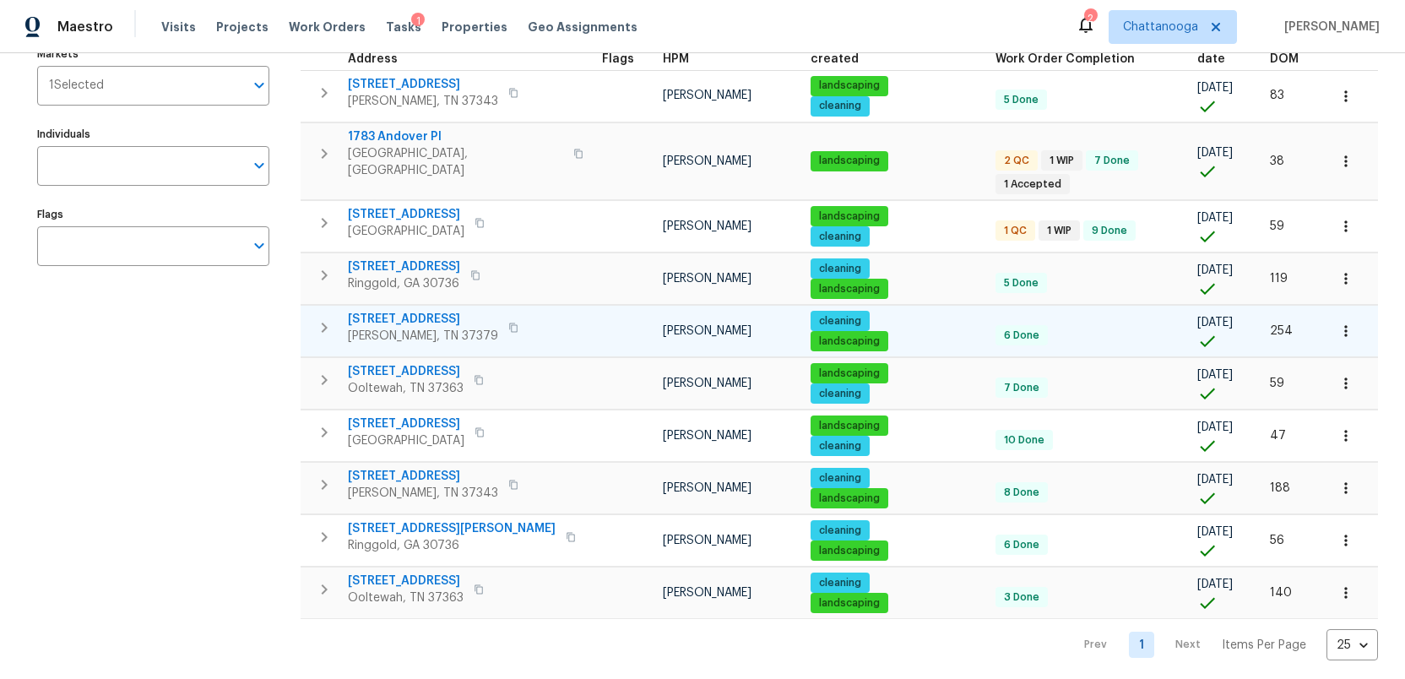
click at [428, 311] on span "9693 W Ridge Trail Rd" at bounding box center [423, 319] width 150 height 17
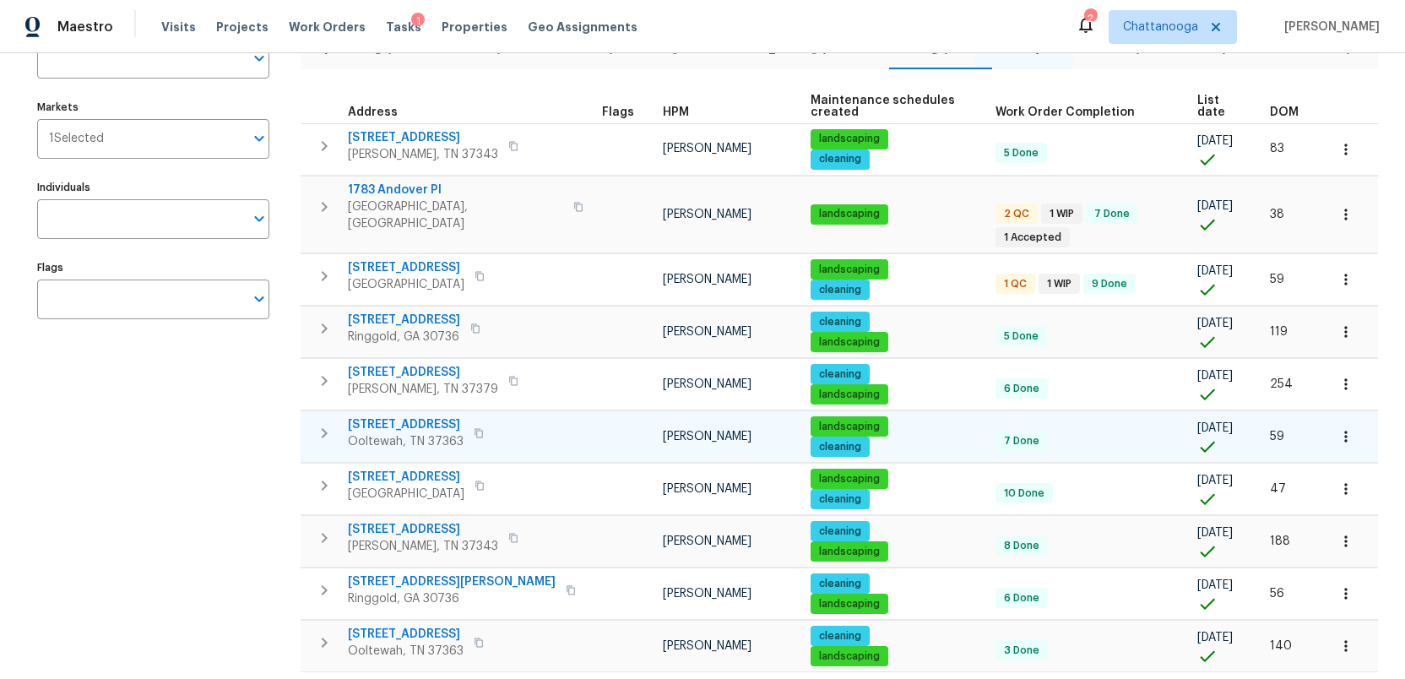
scroll to position [0, 0]
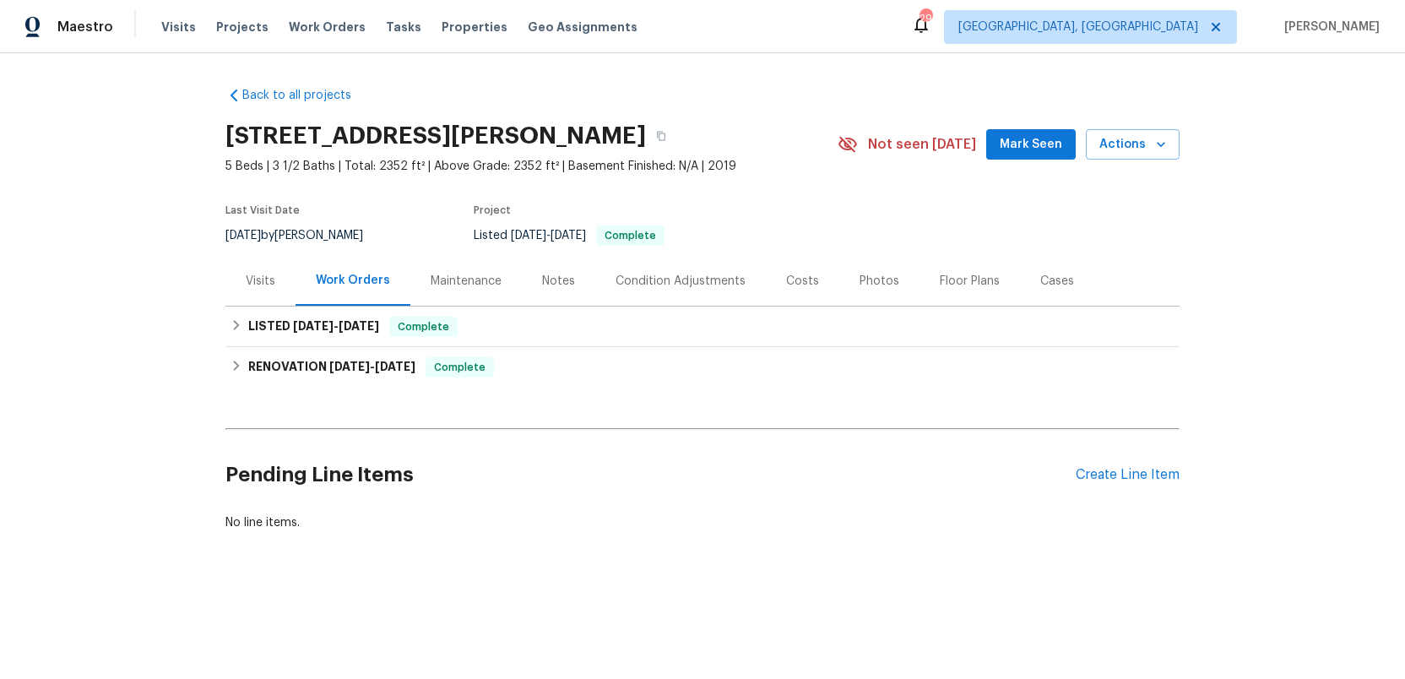
click at [868, 280] on div "Photos" at bounding box center [879, 281] width 40 height 17
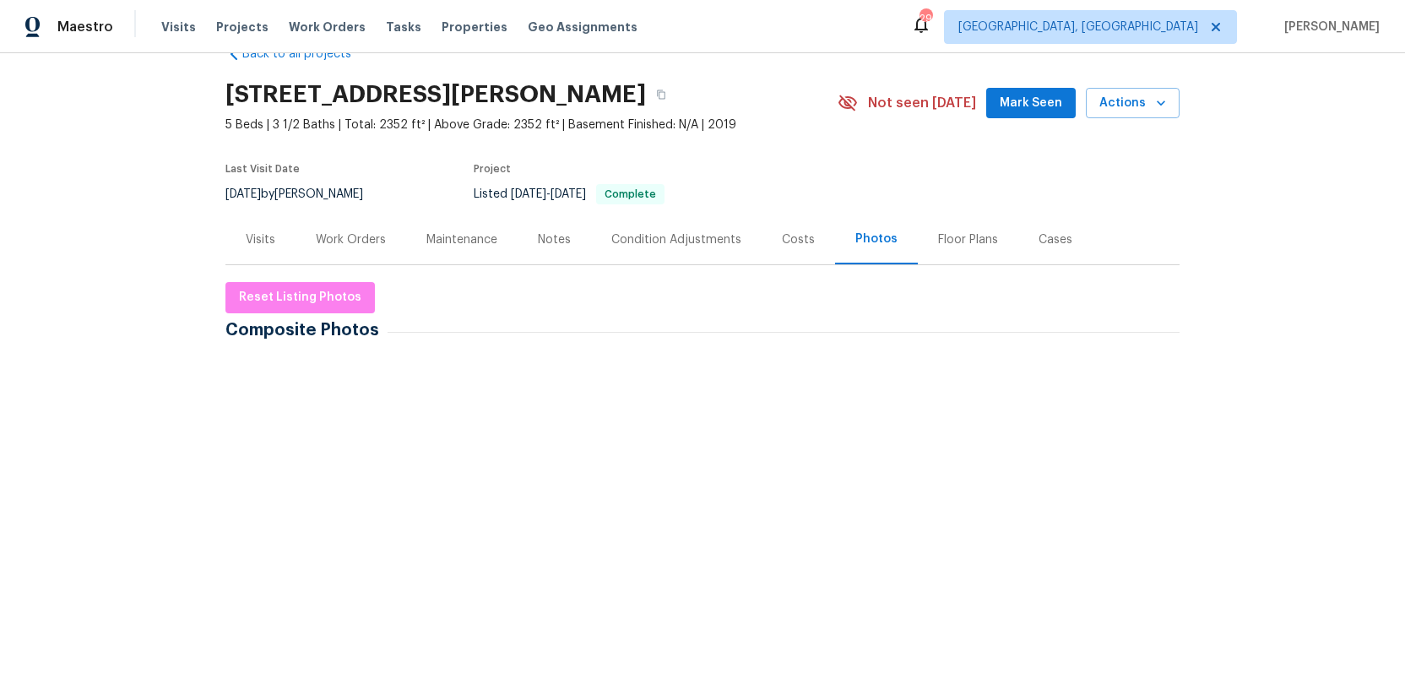
scroll to position [51, 0]
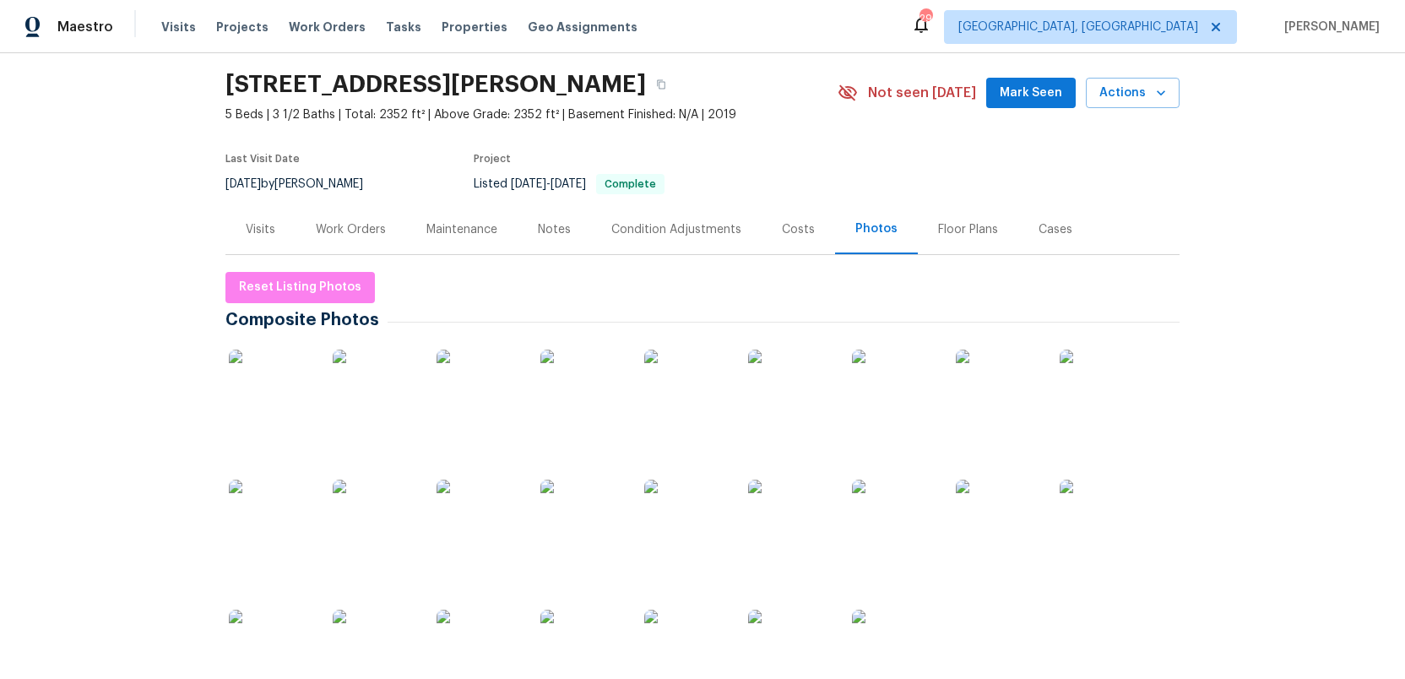
click at [989, 401] on img at bounding box center [998, 391] width 84 height 84
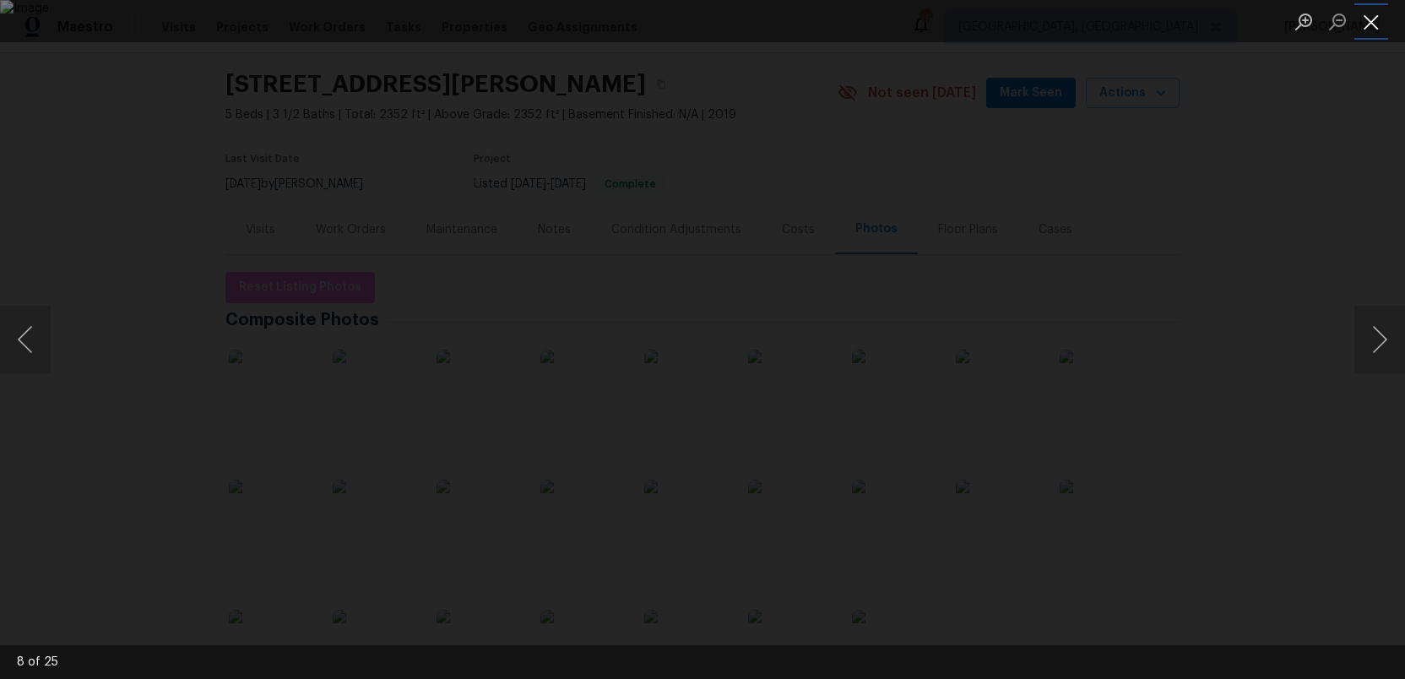
click at [1369, 19] on button "Close lightbox" at bounding box center [1371, 22] width 34 height 30
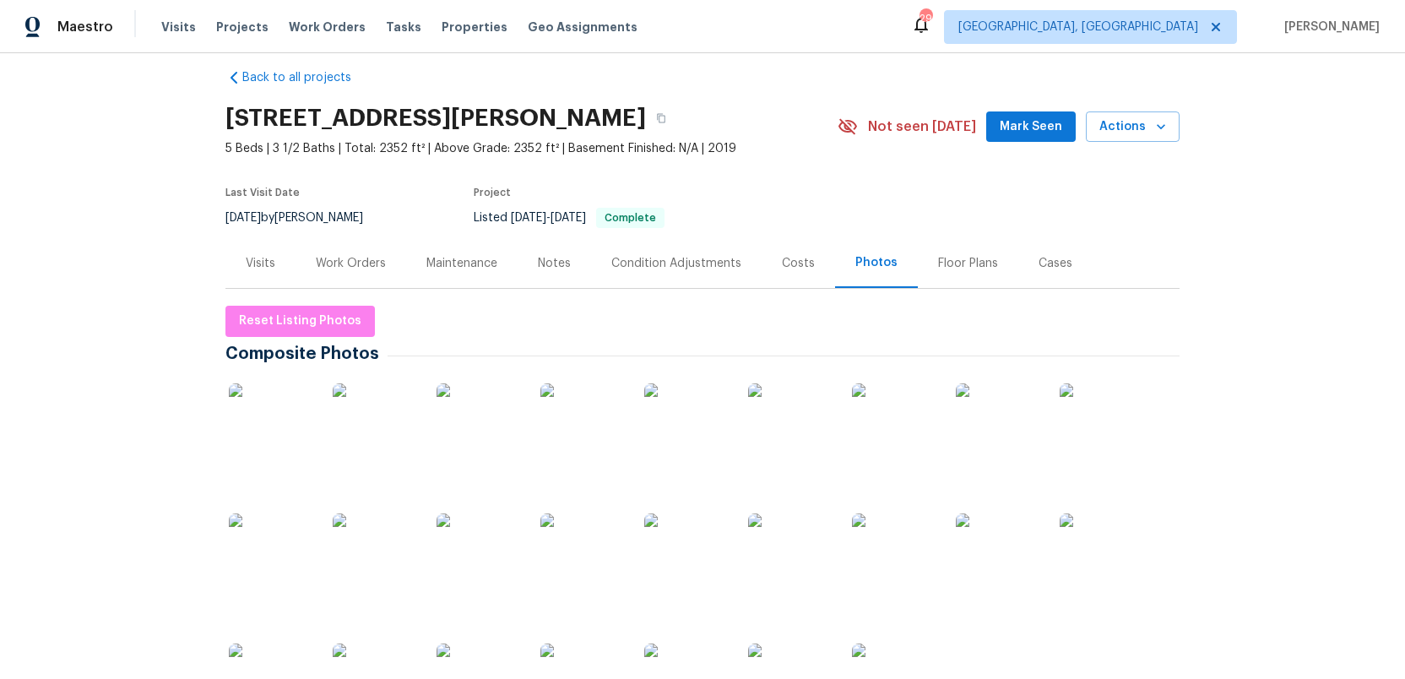
scroll to position [0, 0]
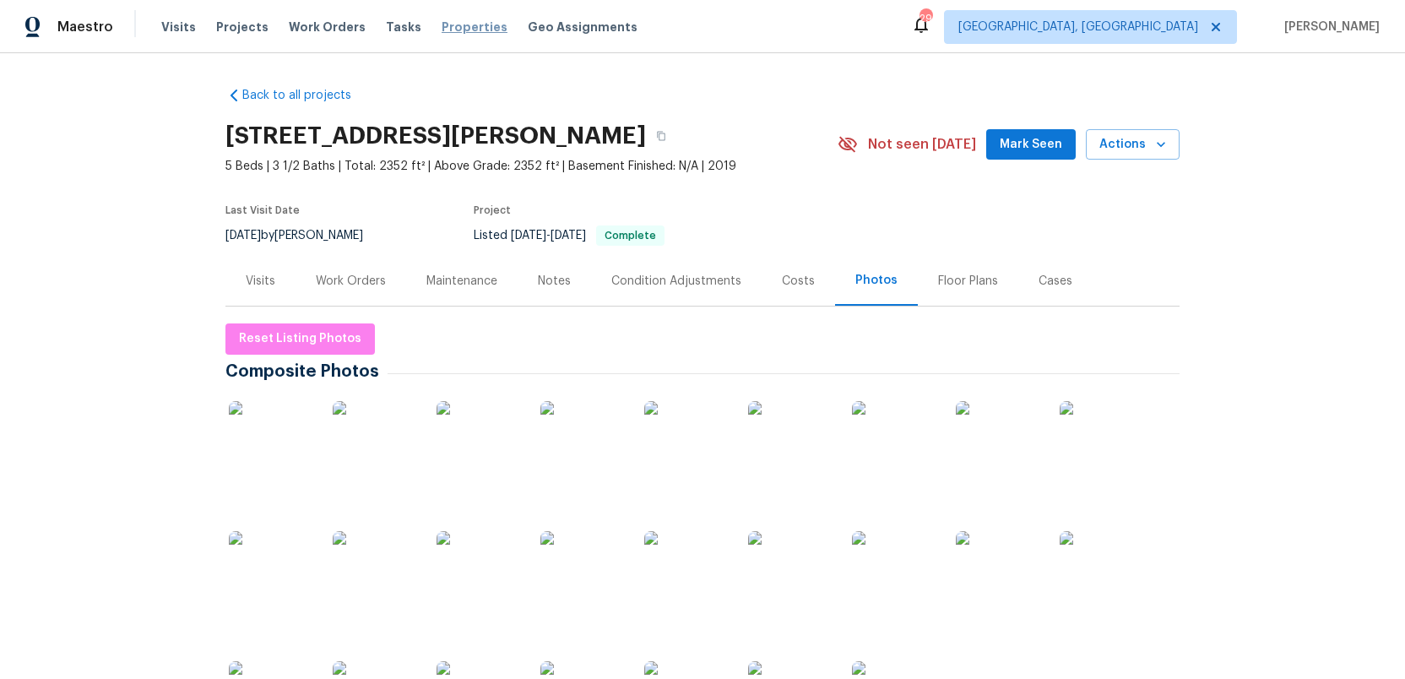
click at [442, 24] on span "Properties" at bounding box center [475, 27] width 66 height 17
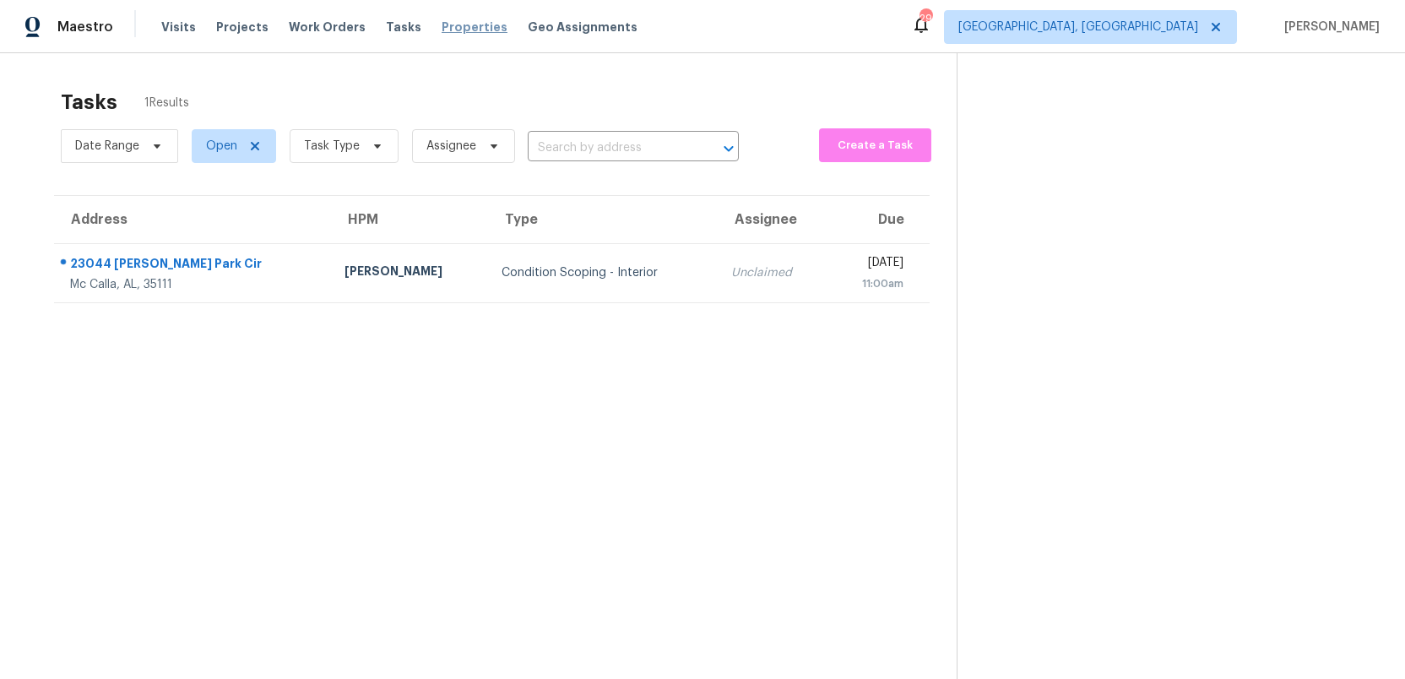
click at [442, 29] on span "Properties" at bounding box center [475, 27] width 66 height 17
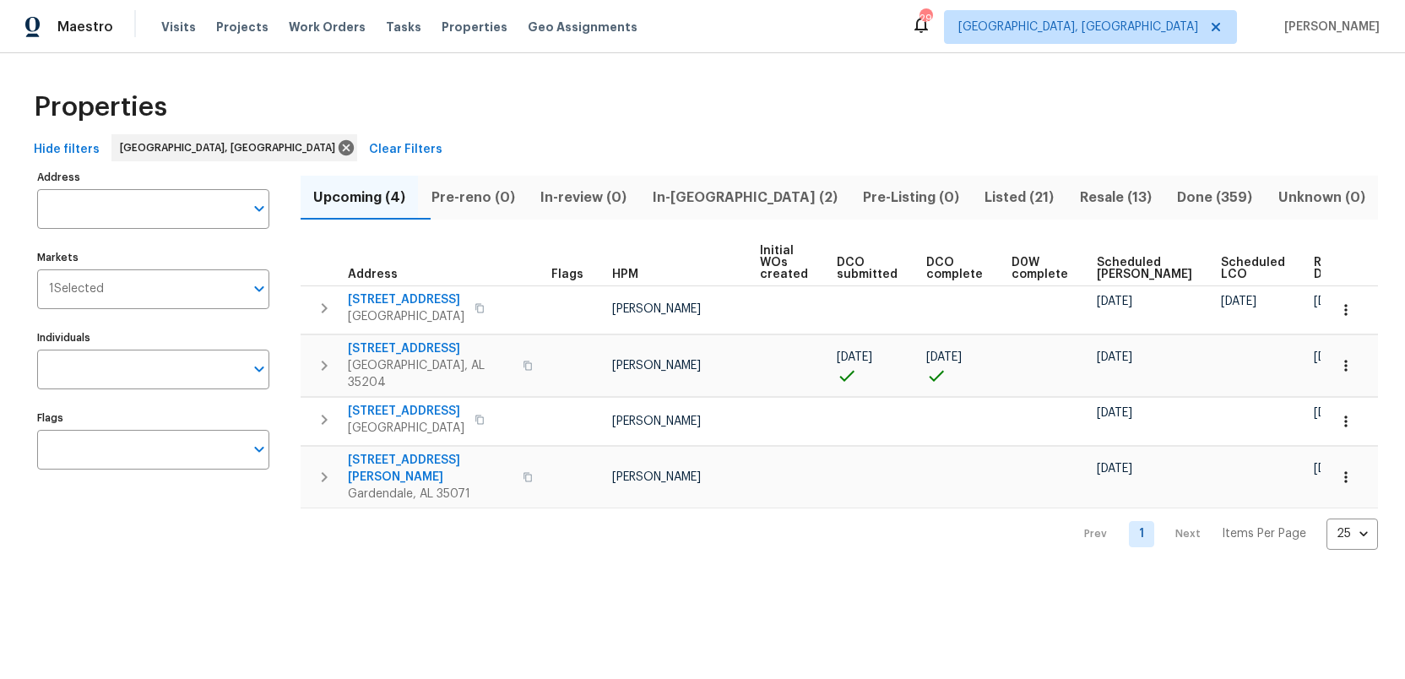
click at [982, 200] on span "Listed (21)" at bounding box center [1019, 198] width 74 height 24
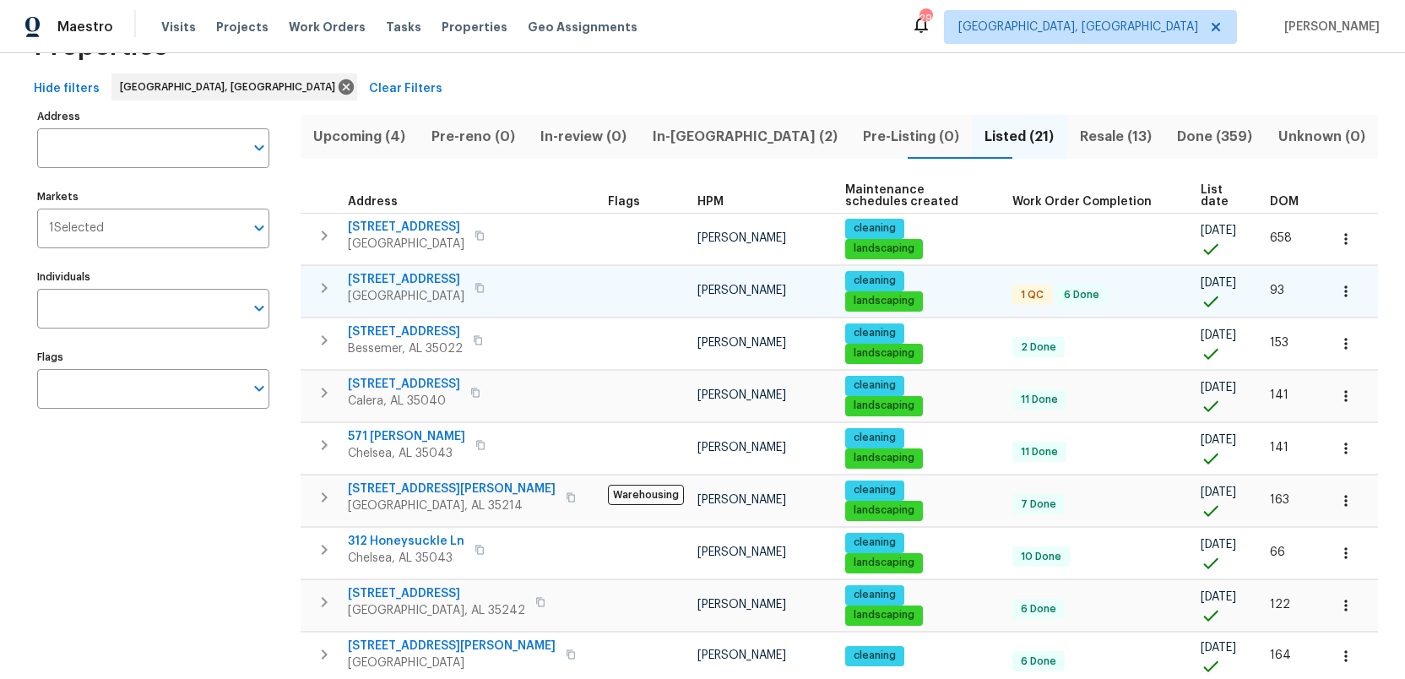
scroll to position [42, 0]
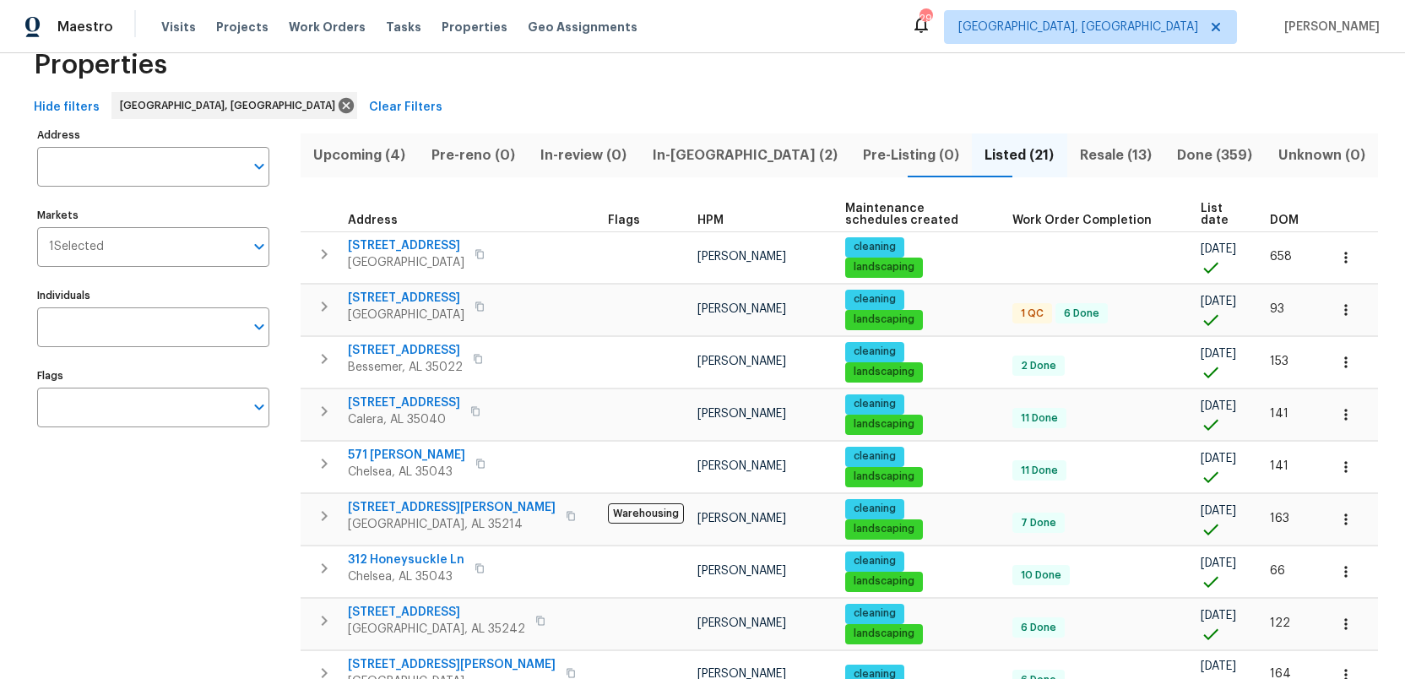
click at [1077, 153] on span "Resale (13)" at bounding box center [1115, 156] width 77 height 24
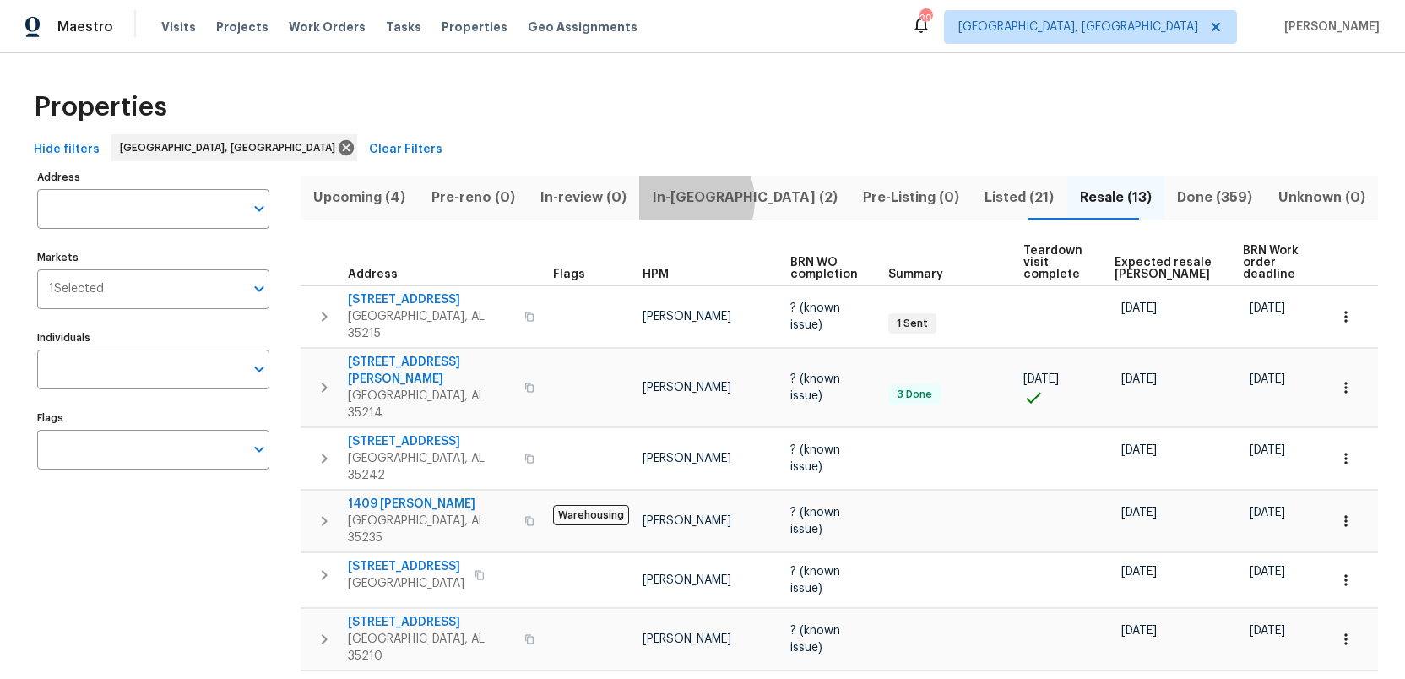
click at [721, 200] on span "In-[GEOGRAPHIC_DATA] (2)" at bounding box center [744, 198] width 190 height 24
